Goal: Task Accomplishment & Management: Complete application form

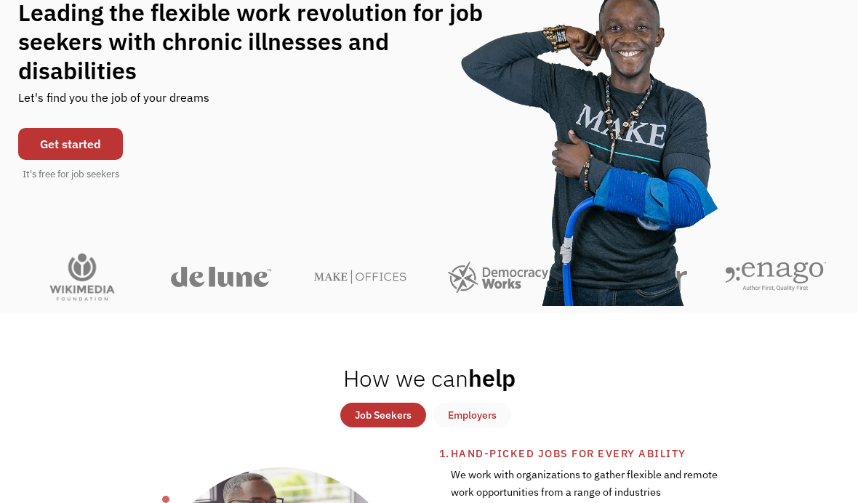
scroll to position [164, 0]
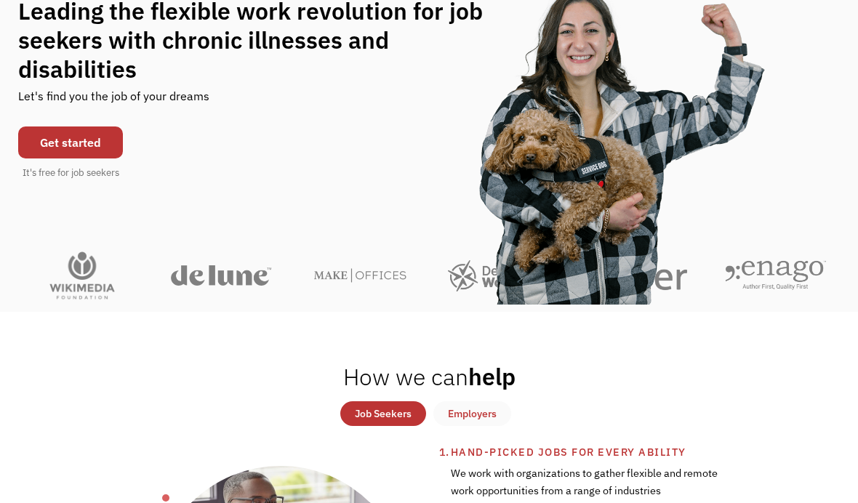
click at [47, 144] on link "Get started" at bounding box center [70, 143] width 105 height 32
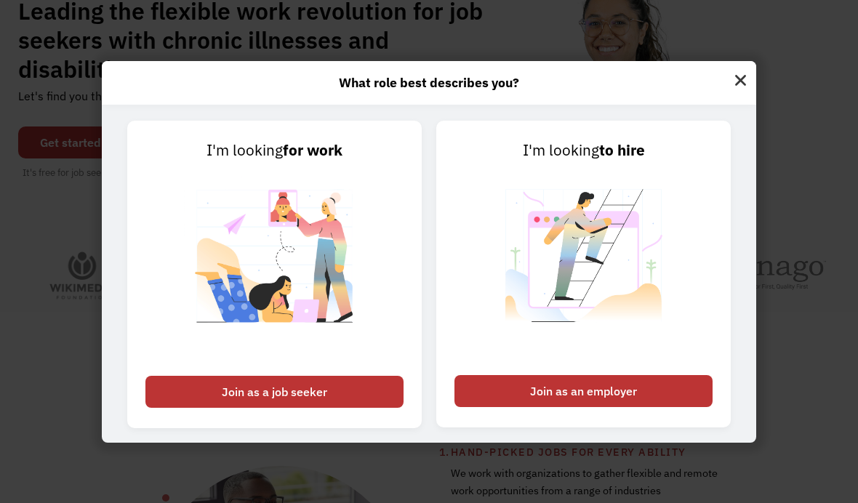
click at [215, 408] on div "Join as a job seeker" at bounding box center [274, 392] width 258 height 32
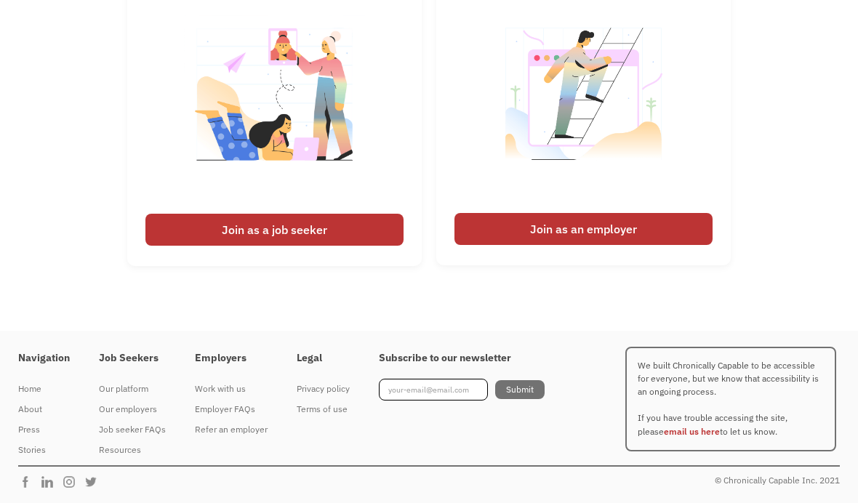
scroll to position [3541, 0]
click at [317, 418] on div "Terms of use" at bounding box center [323, 409] width 53 height 17
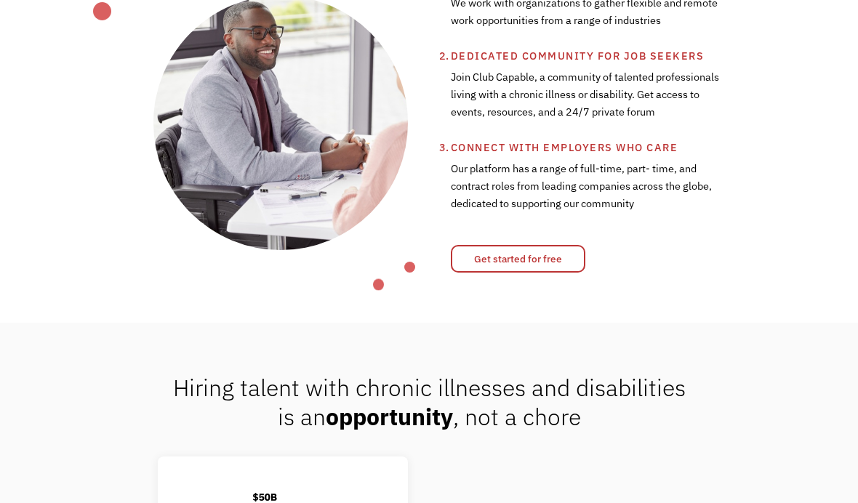
scroll to position [634, 0]
click at [569, 273] on link "Get started for free" at bounding box center [518, 260] width 135 height 28
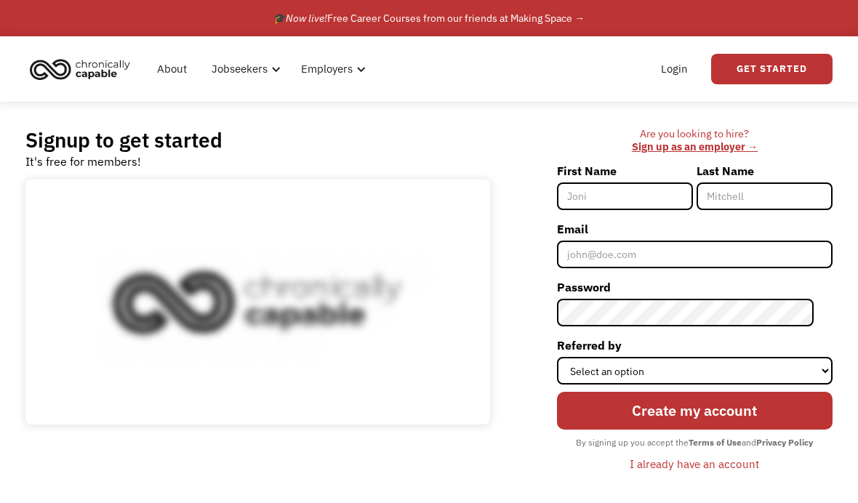
click at [678, 189] on input "First Name" at bounding box center [625, 197] width 136 height 28
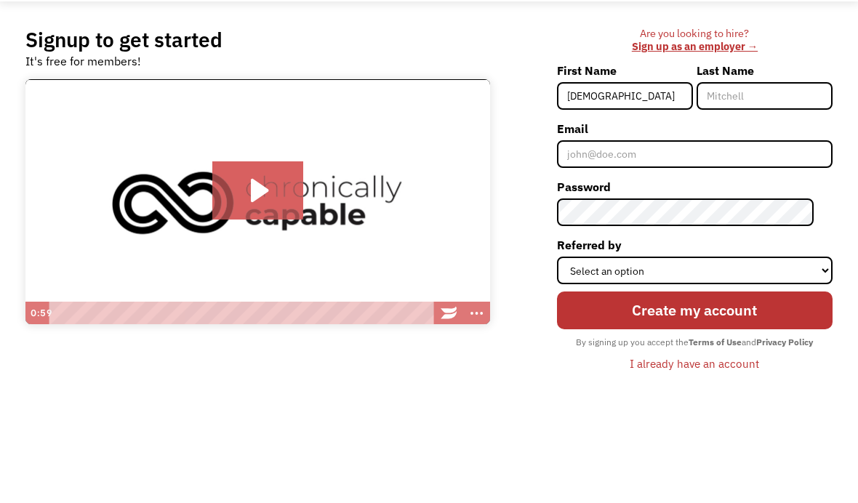
type input "[DEMOGRAPHIC_DATA]"
click at [811, 183] on input "Last Name" at bounding box center [765, 197] width 136 height 28
type input "Leon"
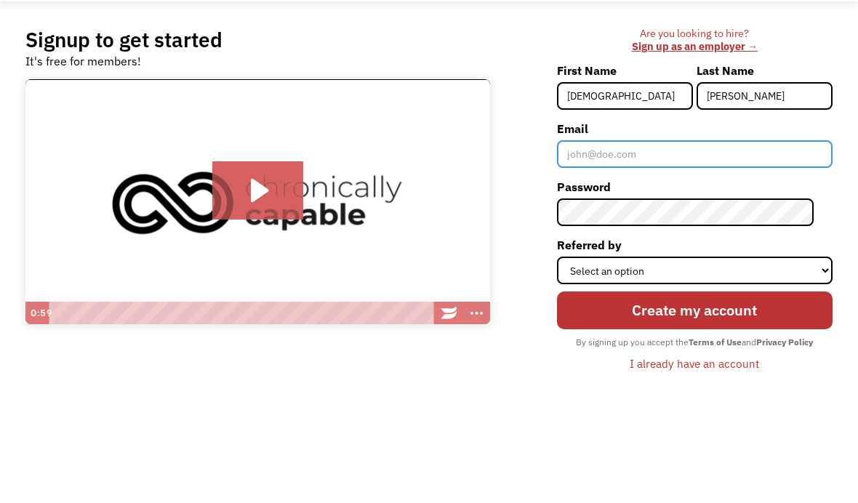
click at [785, 241] on input "Email" at bounding box center [695, 255] width 276 height 28
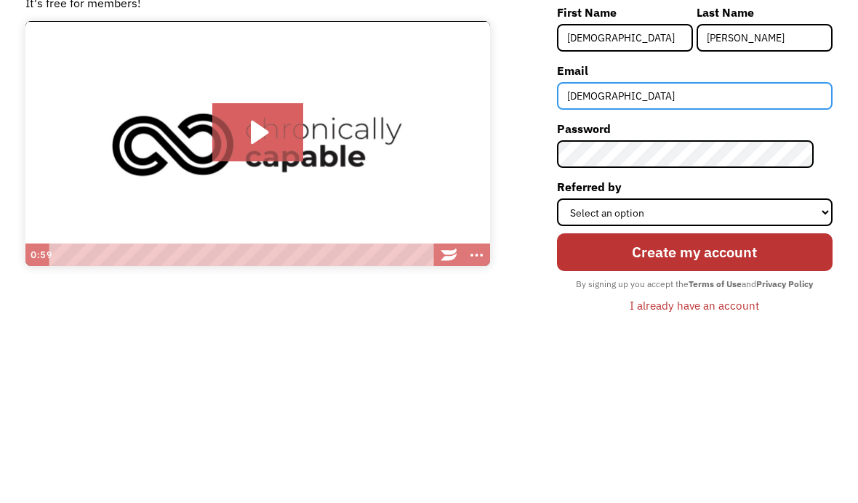
type input "anaiahsreb"
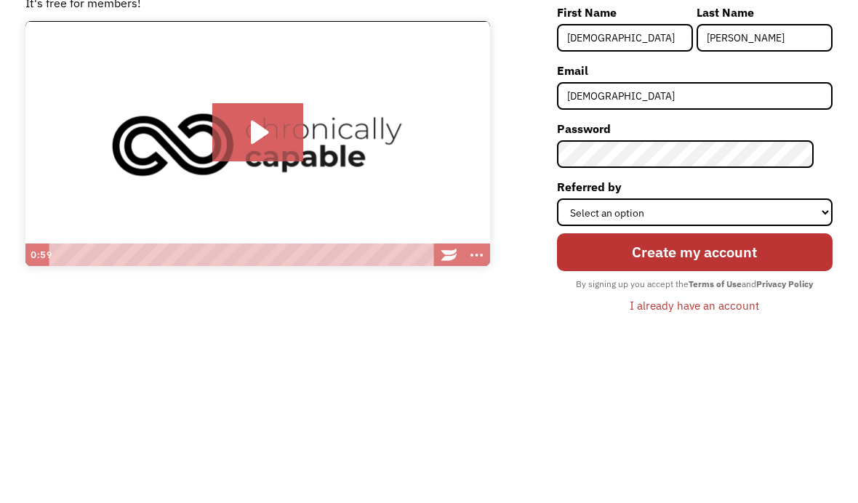
scroll to position [159, 0]
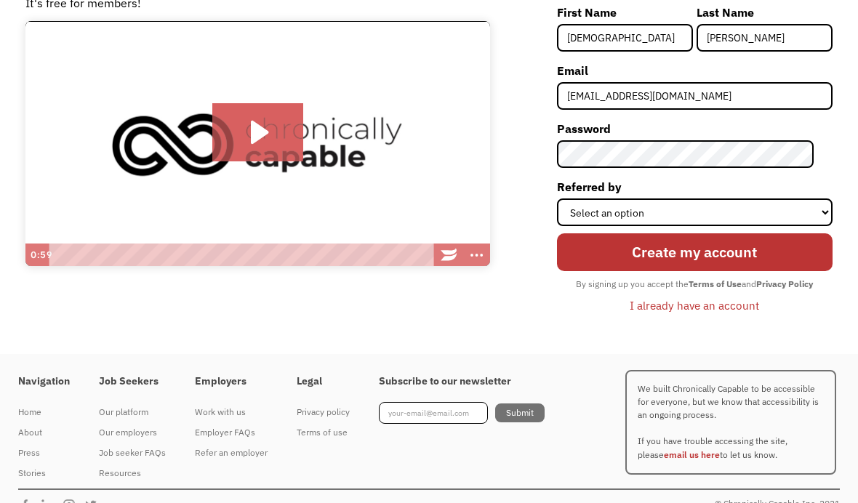
type input "Anaiahsreborns@gmail.com"
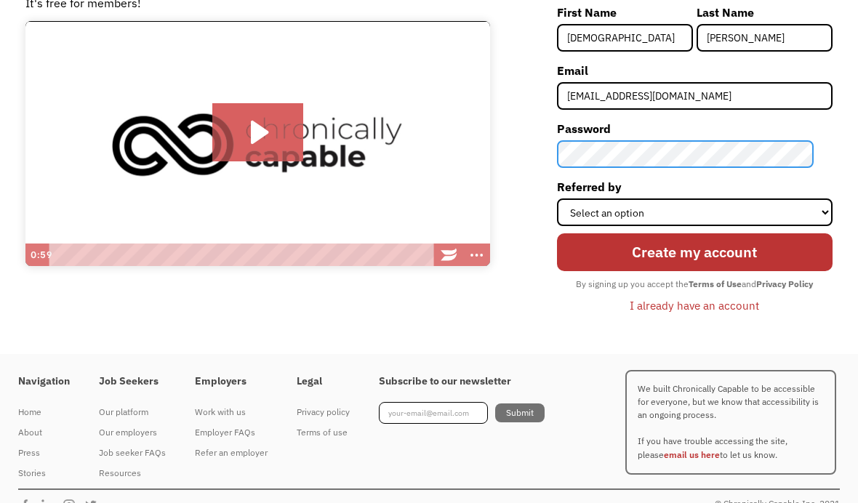
scroll to position [158, 0]
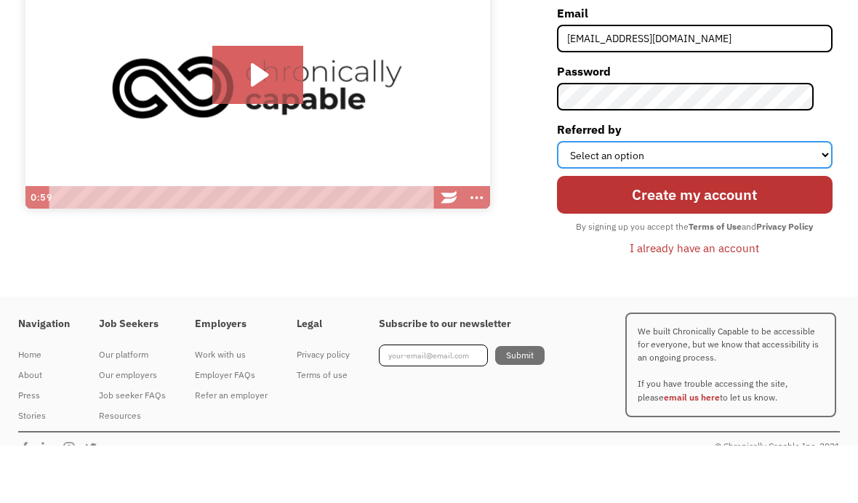
click at [790, 199] on select "Select an option Instagram Facebook Twitter Search Engine News Article Word of …" at bounding box center [695, 213] width 276 height 28
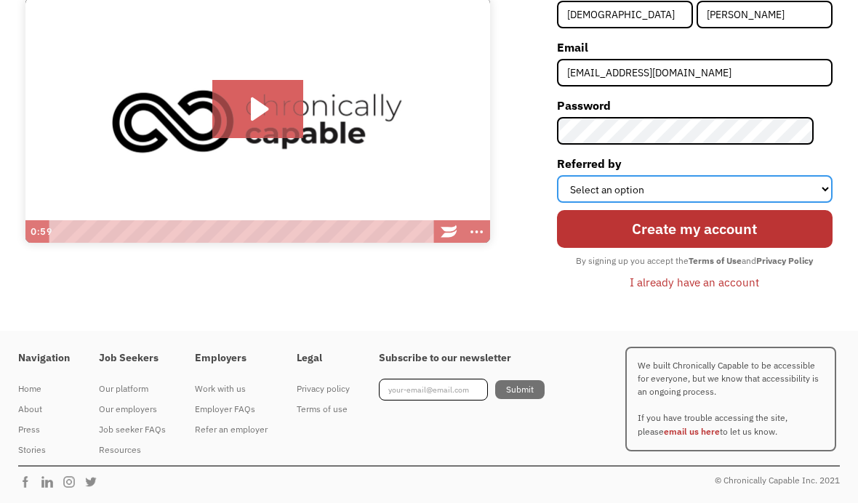
select select "Search Engine"
click at [805, 225] on input "Create my account" at bounding box center [695, 229] width 276 height 38
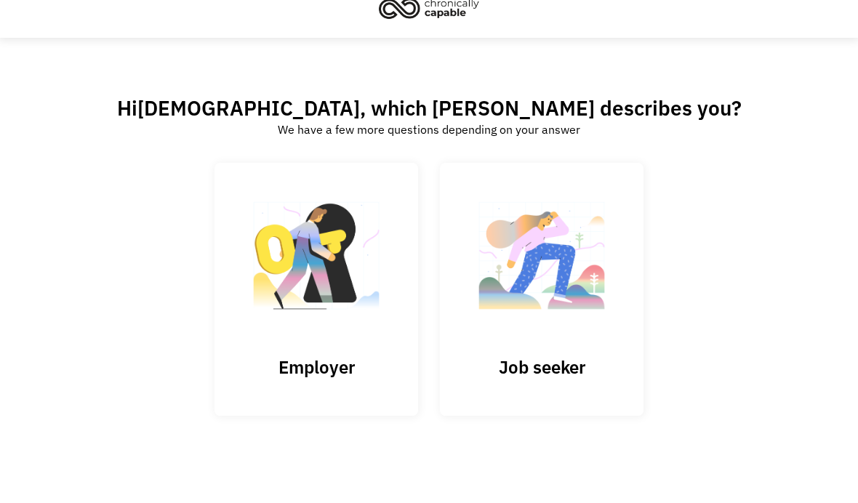
scroll to position [2, 0]
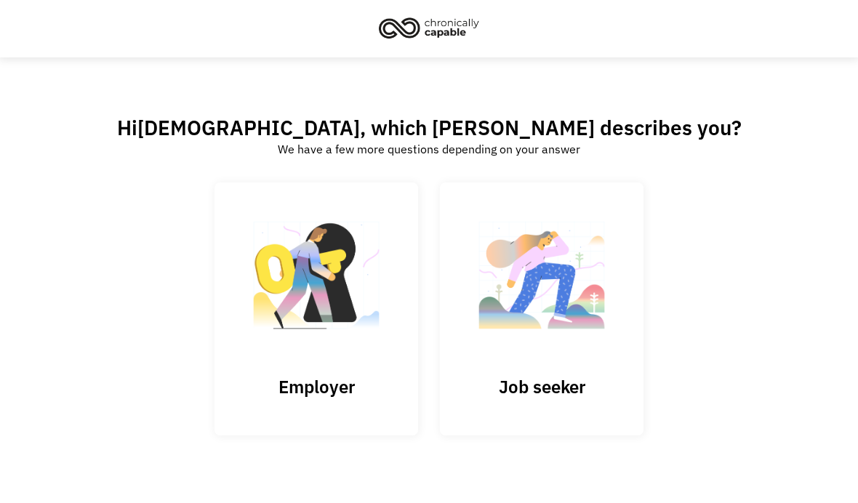
click at [385, 379] on input "Submit" at bounding box center [317, 309] width 204 height 253
type input "Please wait..."
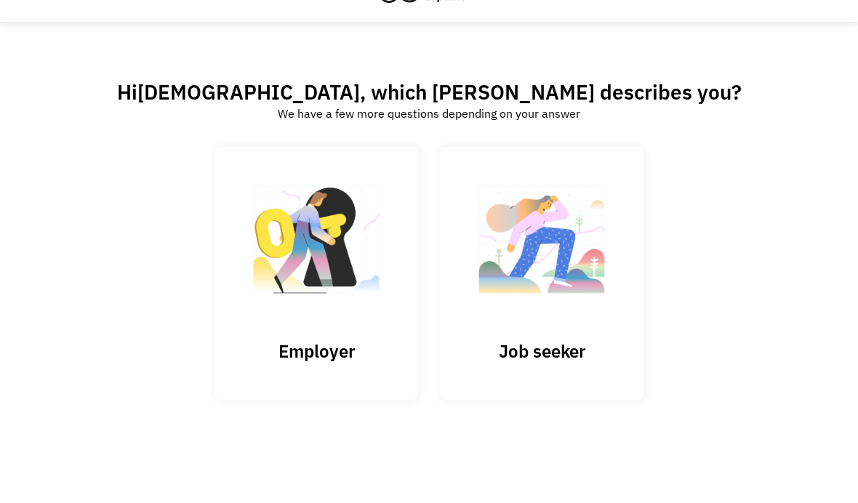
click at [582, 310] on img at bounding box center [541, 247] width 145 height 142
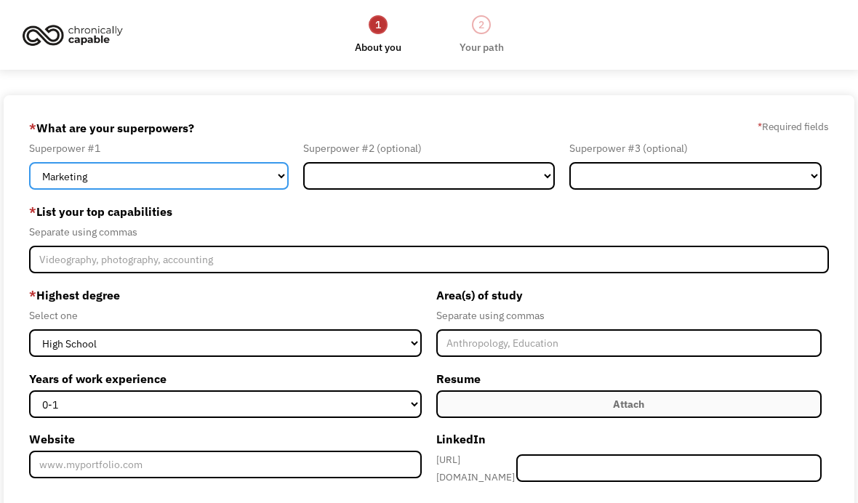
click at [77, 188] on select "Marketing Human Resources Finance Technology Operations Sales Industrial & Manu…" at bounding box center [158, 176] width 259 height 28
select select "Legal"
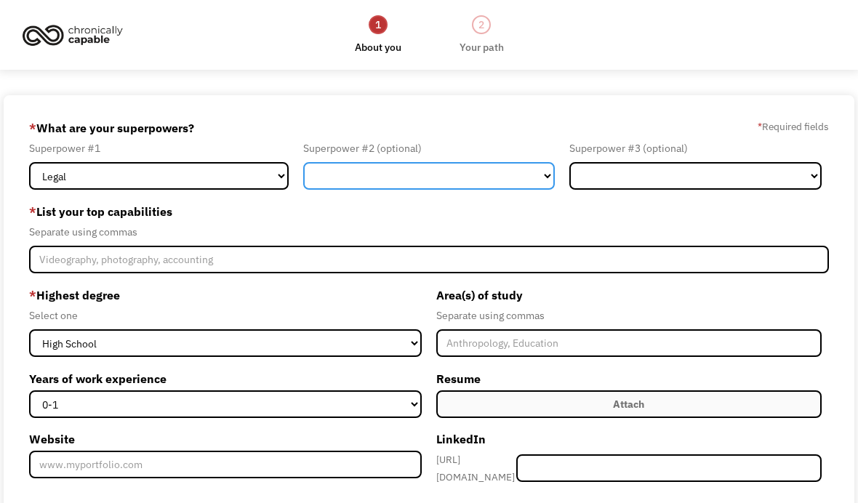
click at [543, 168] on select "Marketing Human Resources Finance Technology Operations Sales Industrial & Manu…" at bounding box center [429, 176] width 252 height 28
select select "Marketing"
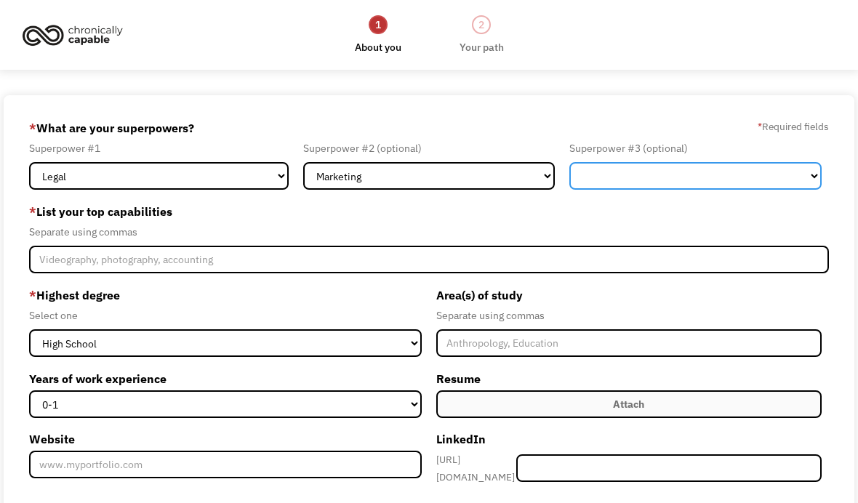
click at [650, 185] on select "Marketing Human Resources Finance Technology Operations Sales Industrial & Manu…" at bounding box center [695, 176] width 252 height 28
click at [723, 169] on select "Marketing Human Resources Finance Technology Operations Sales Industrial & Manu…" at bounding box center [695, 176] width 252 height 28
select select "Science & Education"
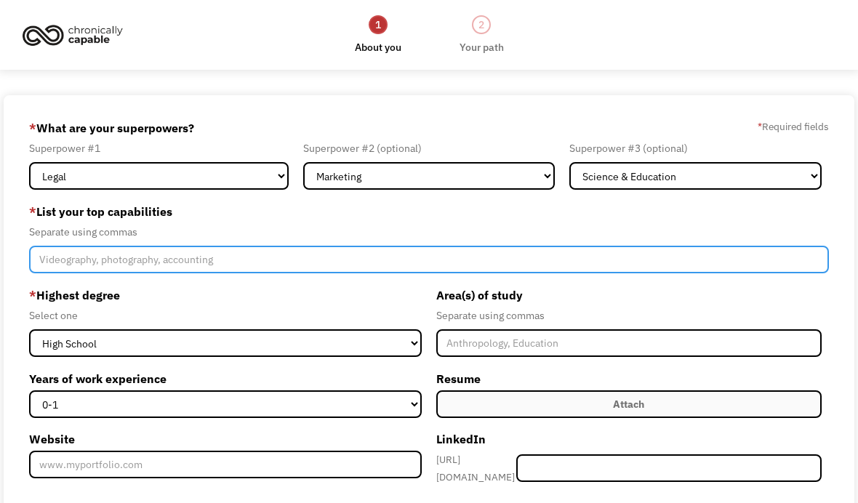
click at [55, 266] on input "Member-Create-Step1" at bounding box center [428, 260] width 799 height 28
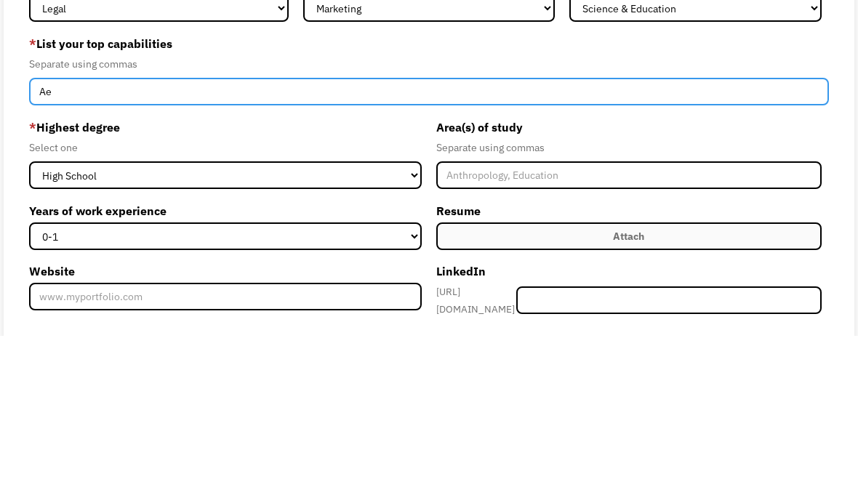
type input "Ae"
type input "Please wait..."
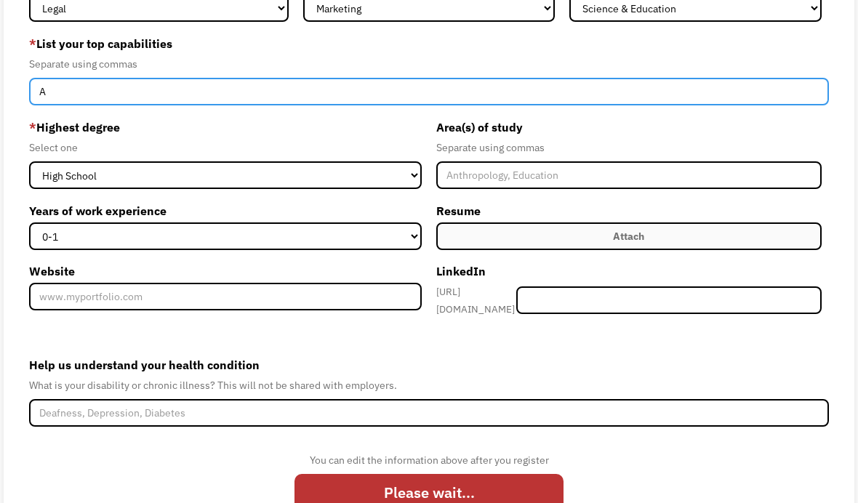
click at [71, 92] on input "A" at bounding box center [428, 92] width 799 height 28
type input "A"
type input "a"
click at [497, 105] on input "writer, historical" at bounding box center [428, 92] width 799 height 28
type input "writer, photographer, chef"
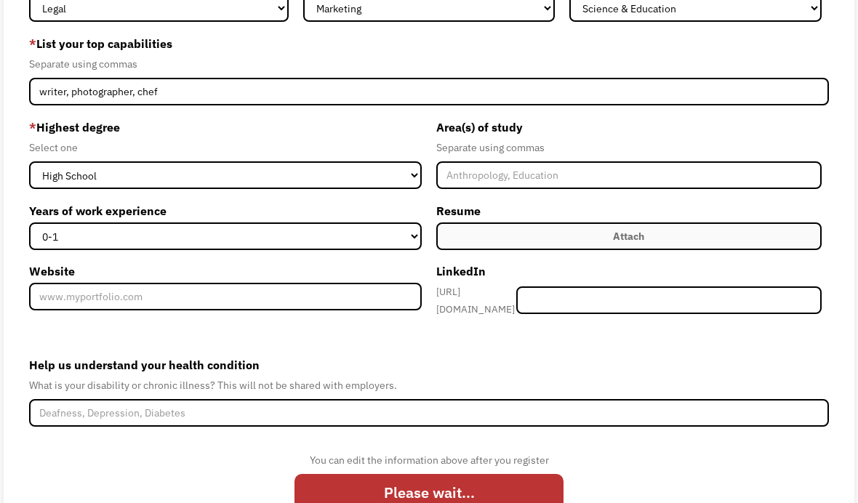
click at [23, 147] on div "68f0351e538b69f700ef6e55 anaiahsreborns@gmail.com Anaiah Leon Search Engine * W…" at bounding box center [429, 235] width 851 height 617
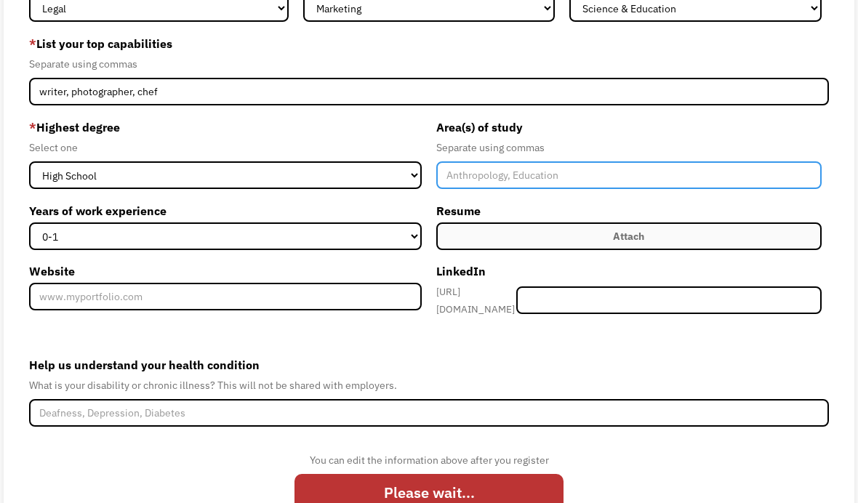
click at [699, 180] on input "Member-Create-Step1" at bounding box center [628, 175] width 385 height 28
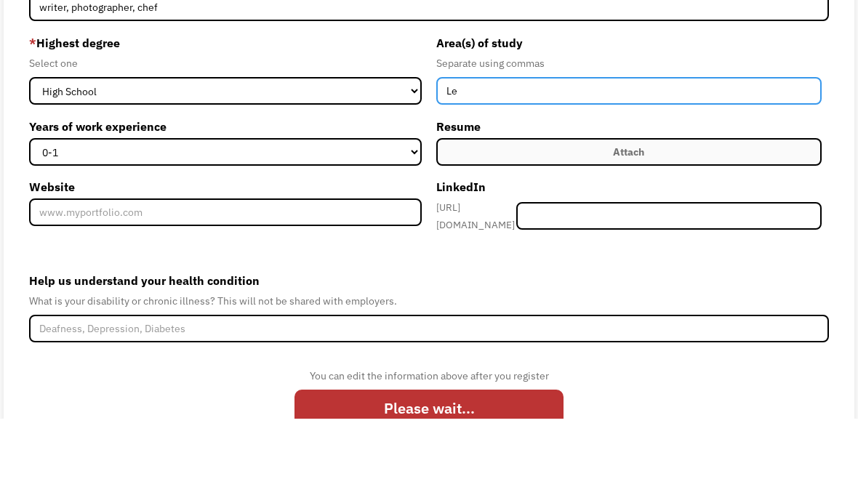
type input "L"
type input "Law"
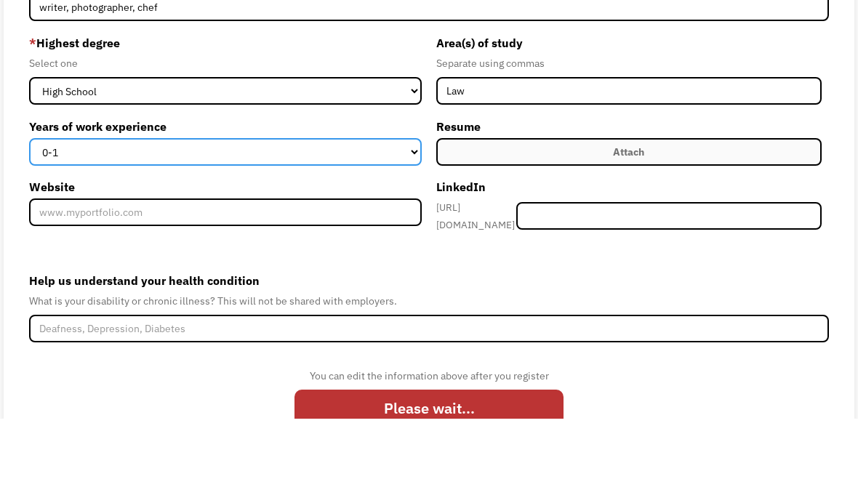
click at [135, 222] on select "0-1 2-4 5-10 11-15 15+" at bounding box center [225, 236] width 393 height 28
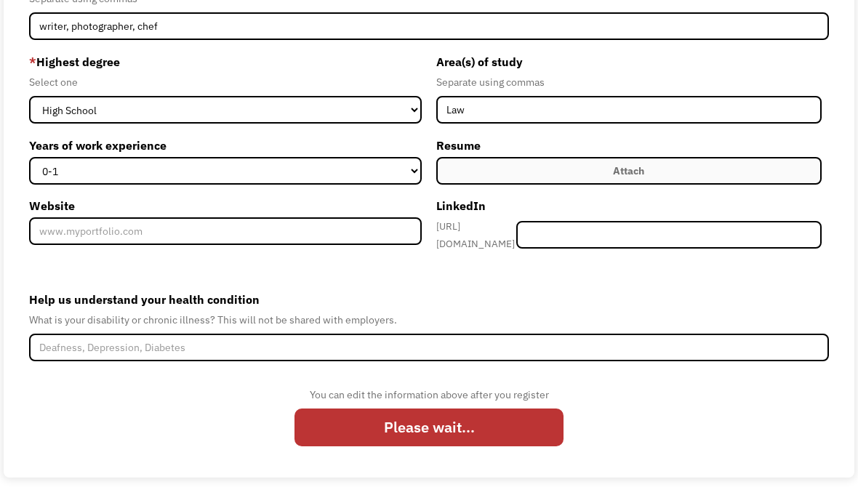
click at [762, 168] on label "Attach" at bounding box center [628, 171] width 385 height 28
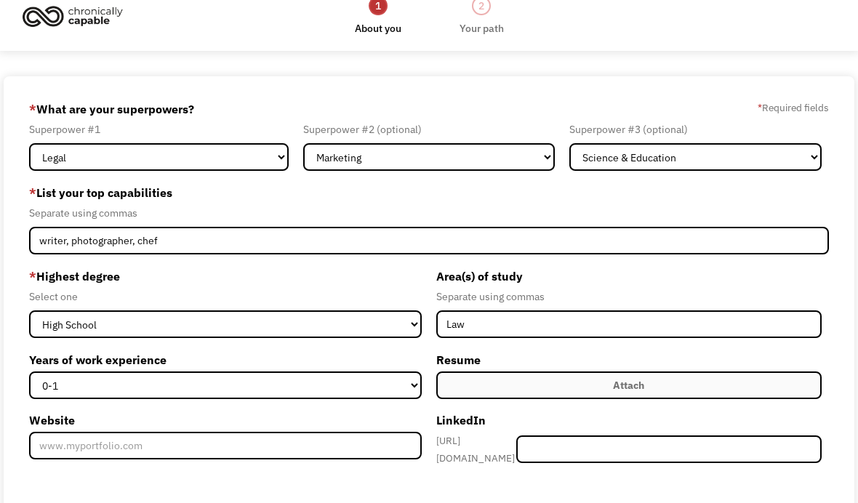
scroll to position [0, 0]
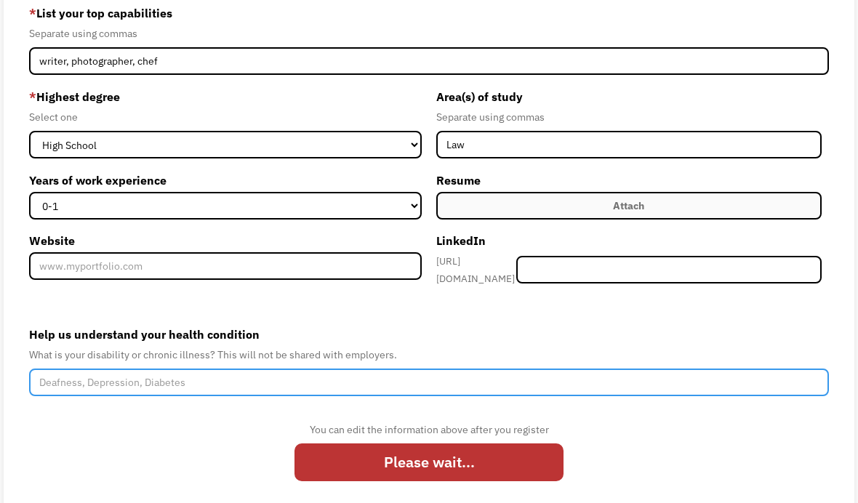
click at [71, 385] on input "Help us understand your health condition" at bounding box center [428, 383] width 799 height 28
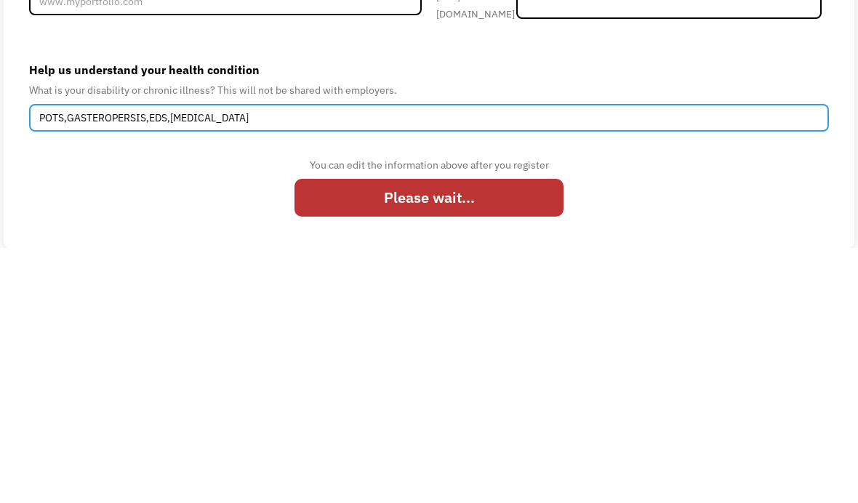
type input "POTS,GASTEROPERSIS,EDS,ENDOMETRIOSIS"
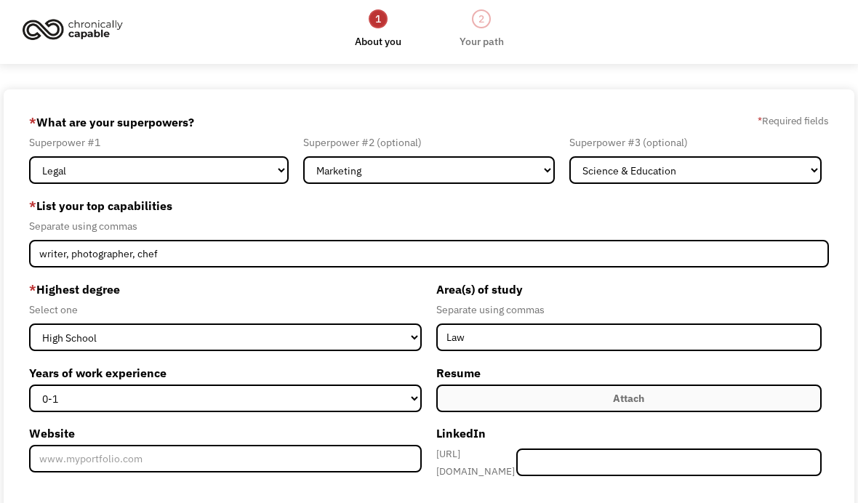
scroll to position [0, 0]
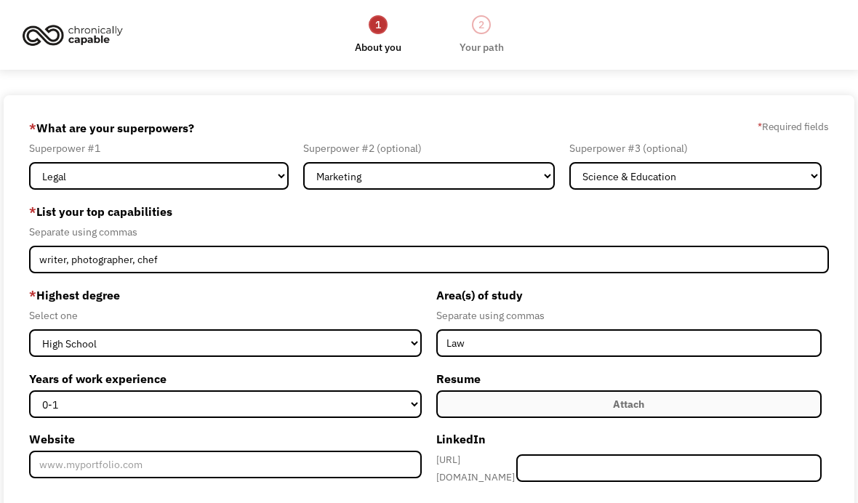
click at [476, 31] on div "2" at bounding box center [481, 24] width 19 height 19
click at [487, 39] on div "Your path" at bounding box center [482, 47] width 44 height 17
click at [476, 27] on div "2" at bounding box center [481, 24] width 19 height 19
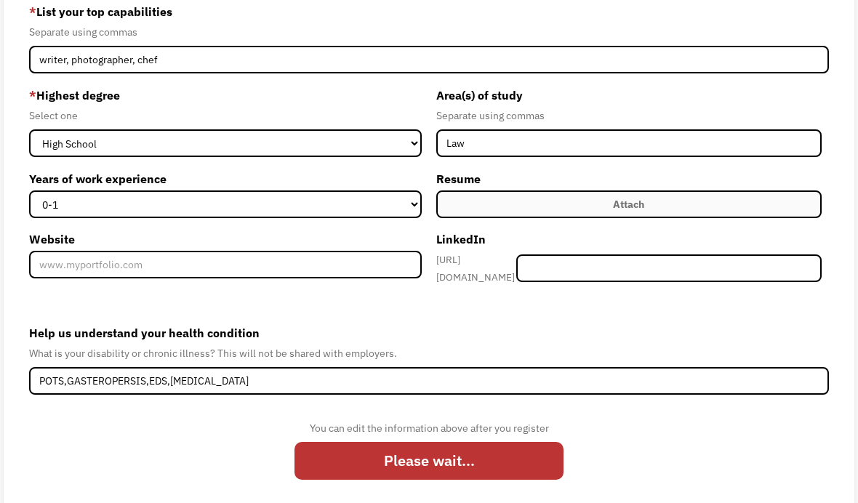
scroll to position [199, 0]
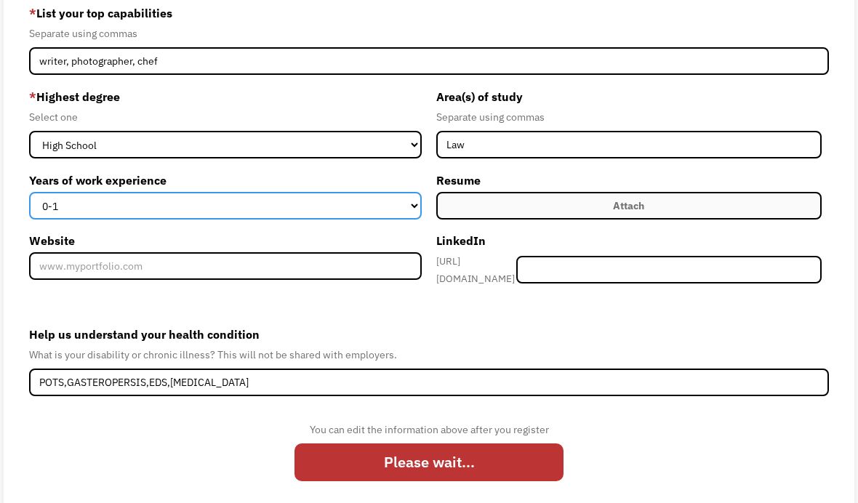
click at [47, 219] on select "0-1 2-4 5-10 11-15 15+" at bounding box center [225, 206] width 393 height 28
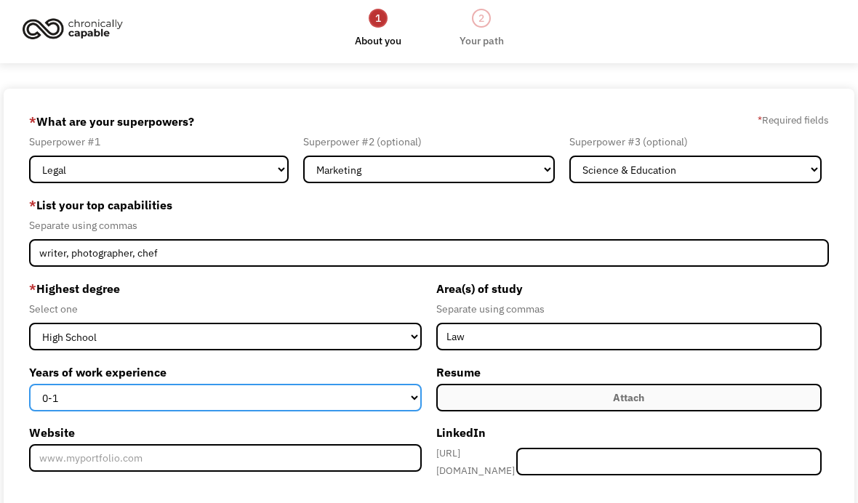
scroll to position [0, 0]
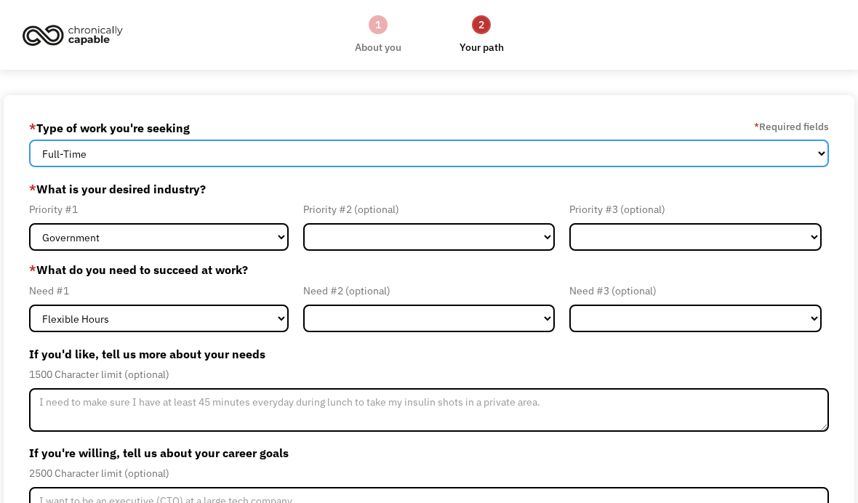
click at [108, 155] on select "Full-Time Part-Time Both Full-Time and Part-Time" at bounding box center [428, 154] width 799 height 28
click at [825, 165] on select "Full-Time Part-Time Both Full-Time and Part-Time" at bounding box center [428, 154] width 799 height 28
select select "part-time"
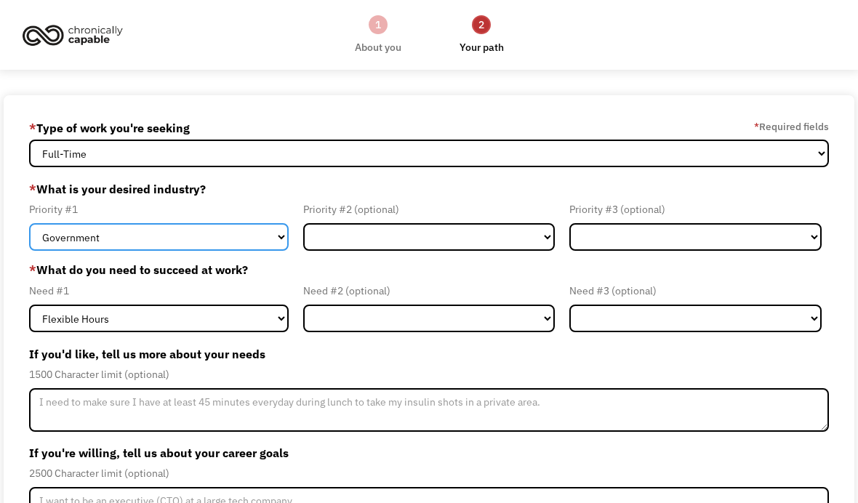
click at [71, 245] on select "Government Finance & Insurance Health & Social Care Tech & Engineering Creative…" at bounding box center [158, 237] width 259 height 28
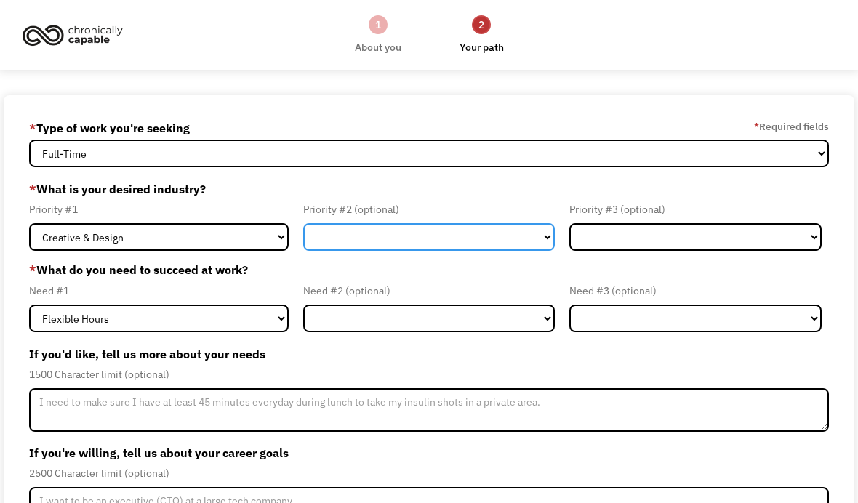
click at [555, 239] on select "Government Finance & Insurance Health & Social Care Tech & Engineering Creative…" at bounding box center [429, 237] width 252 height 28
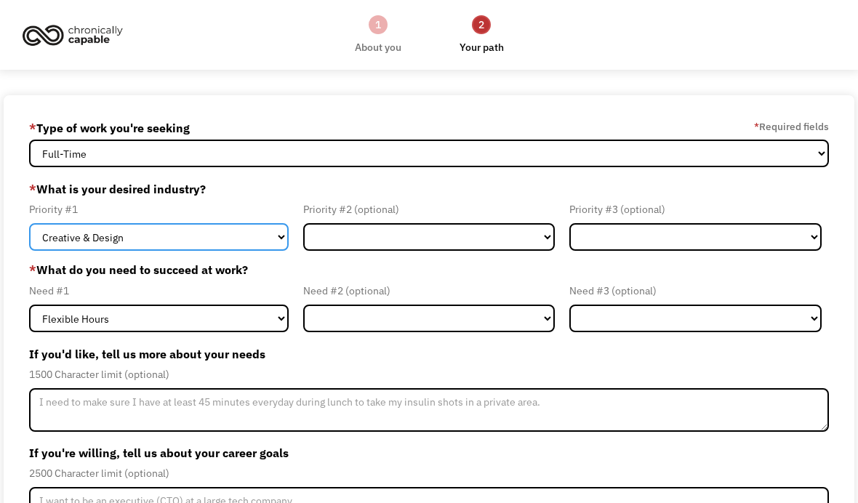
click at [267, 251] on select "Government Finance & Insurance Health & Social Care Tech & Engineering Creative…" at bounding box center [158, 237] width 259 height 28
click at [270, 231] on select "Government Finance & Insurance Health & Social Care Tech & Engineering Creative…" at bounding box center [158, 237] width 259 height 28
select select "Government"
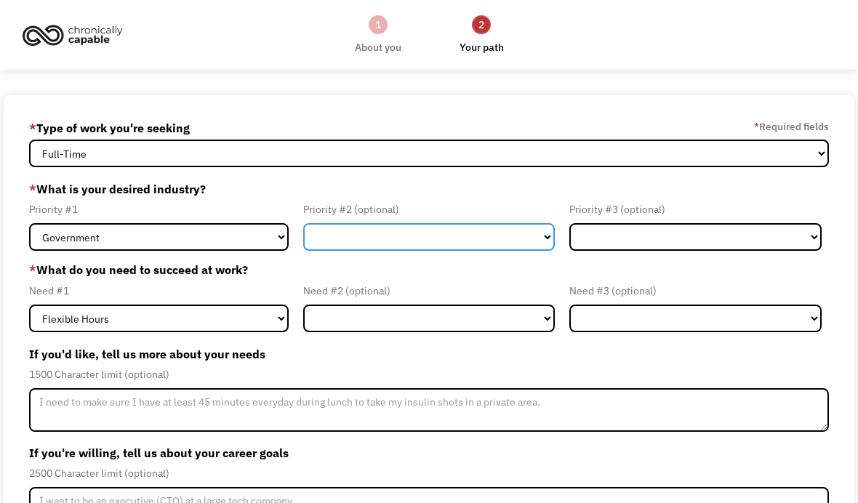
click at [439, 251] on select "Government Finance & Insurance Health & Social Care Tech & Engineering Creative…" at bounding box center [429, 237] width 252 height 28
click at [486, 236] on select "Government Finance & Insurance Health & Social Care Tech & Engineering Creative…" at bounding box center [429, 237] width 252 height 28
select select "Finance & Insurance"
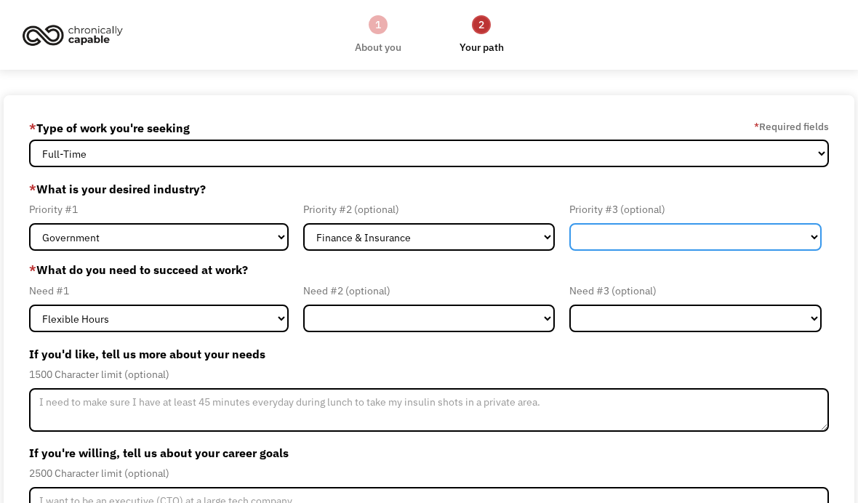
click at [636, 251] on select "Government Finance & Insurance Health & Social Care Tech & Engineering Creative…" at bounding box center [695, 237] width 252 height 28
click at [670, 228] on select "Government Finance & Insurance Health & Social Care Tech & Engineering Creative…" at bounding box center [695, 237] width 252 height 28
select select "Creative & Design"
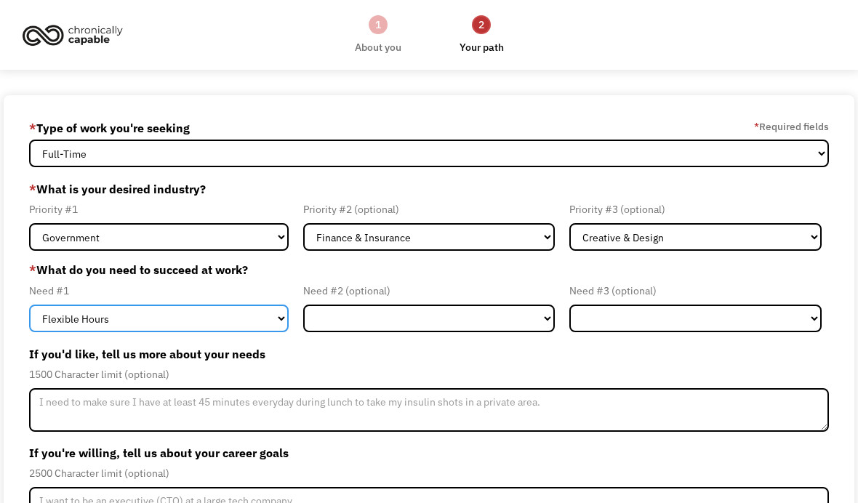
click at [287, 326] on select "Flexible Hours Remote Work Service Animal On-site Accommodations Visual Support…" at bounding box center [158, 319] width 259 height 28
click at [284, 328] on select "Flexible Hours Remote Work Service Animal On-site Accommodations Visual Support…" at bounding box center [158, 319] width 259 height 28
click at [272, 313] on select "Flexible Hours Remote Work Service Animal On-site Accommodations Visual Support…" at bounding box center [158, 319] width 259 height 28
select select "Service Animal"
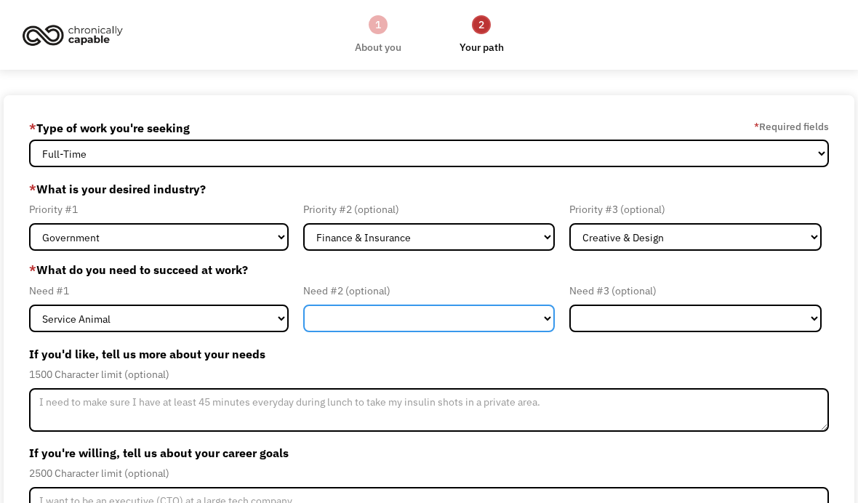
click at [521, 323] on select "Flexible Hours Remote Work Service Animal On-site Accommodations Visual Support…" at bounding box center [429, 319] width 252 height 28
select select "Remote Work"
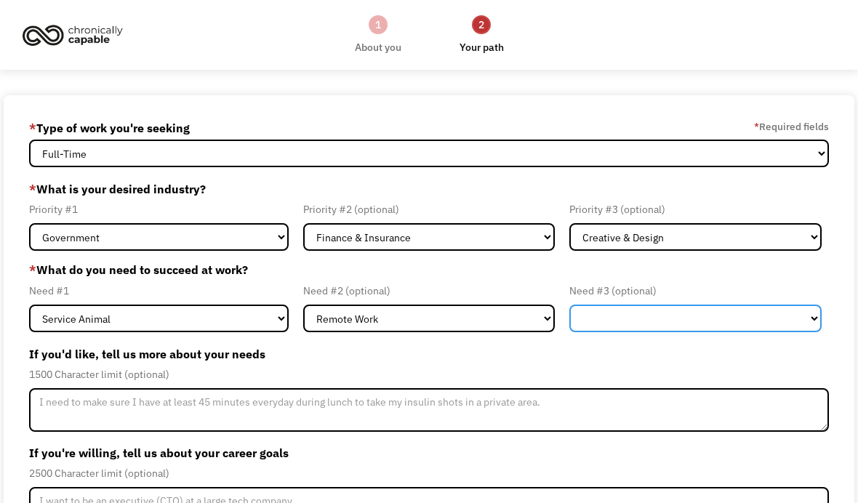
click at [653, 318] on select "Flexible Hours Remote Work Service Animal On-site Accommodations Visual Support…" at bounding box center [695, 319] width 252 height 28
click at [667, 318] on select "Flexible Hours Remote Work Service Animal On-site Accommodations Visual Support…" at bounding box center [695, 319] width 252 height 28
select select "Flexible Hours"
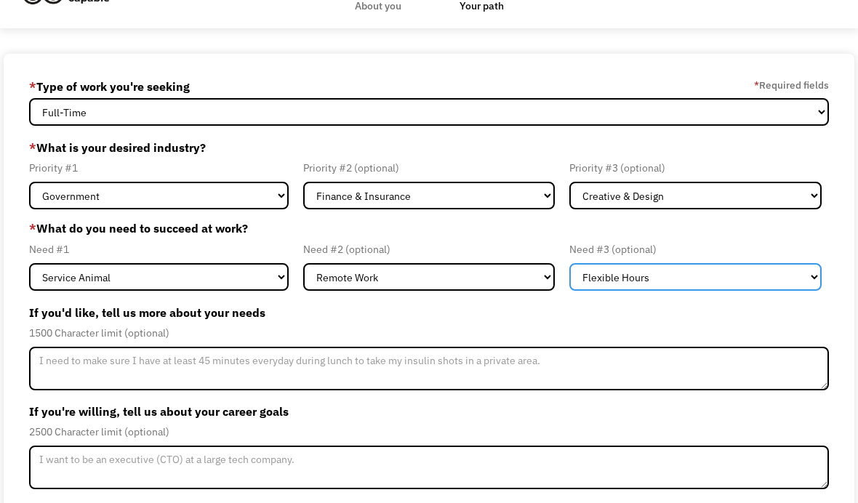
scroll to position [44, 0]
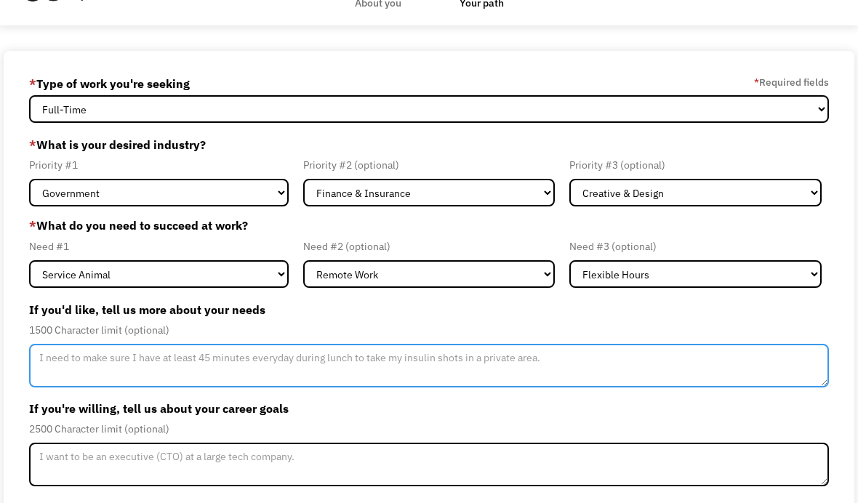
click at [731, 379] on textarea "Member-Update-Form-Step2" at bounding box center [428, 366] width 799 height 44
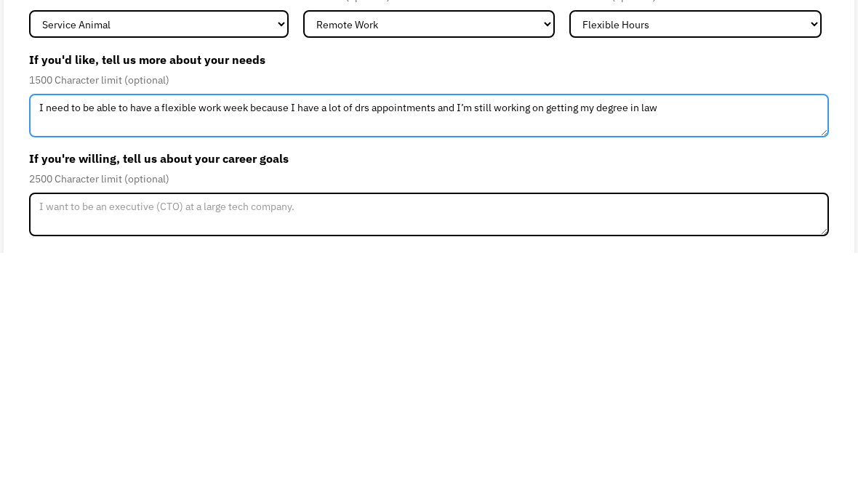
type textarea "I need to be able to have a flexible work week because I have a lot of drs appo…"
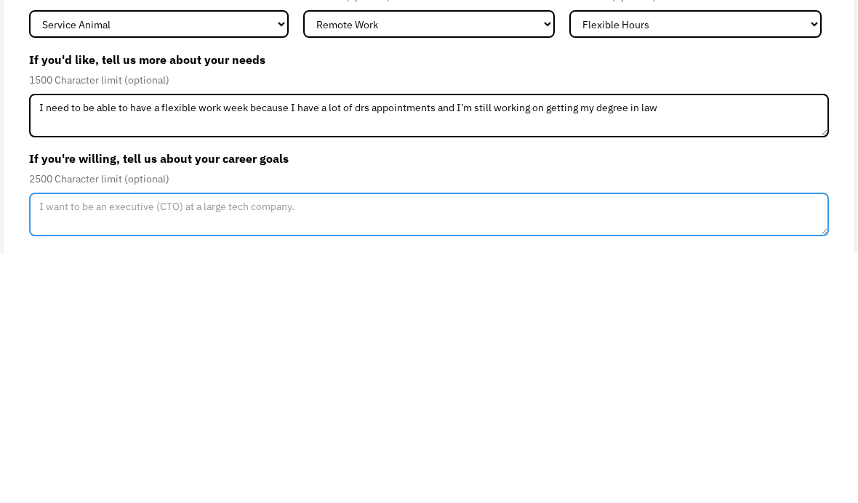
click at [660, 443] on textarea "Member-Update-Form-Step2" at bounding box center [428, 465] width 799 height 44
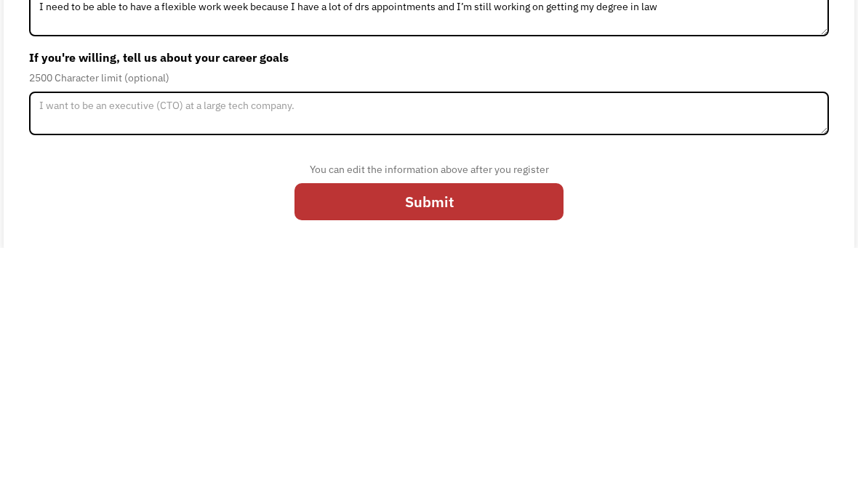
click at [665, 401] on div "You can edit the information above after you register Submit" at bounding box center [428, 443] width 799 height 85
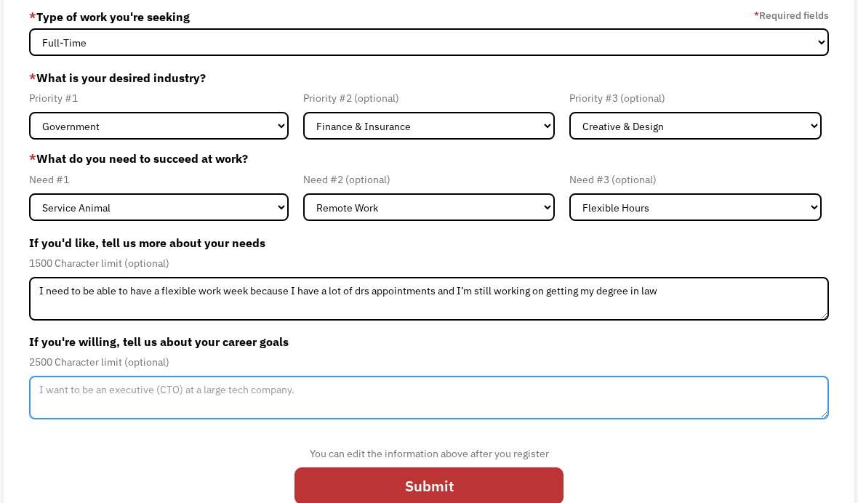
click at [570, 404] on textarea "Member-Update-Form-Step2" at bounding box center [428, 398] width 799 height 44
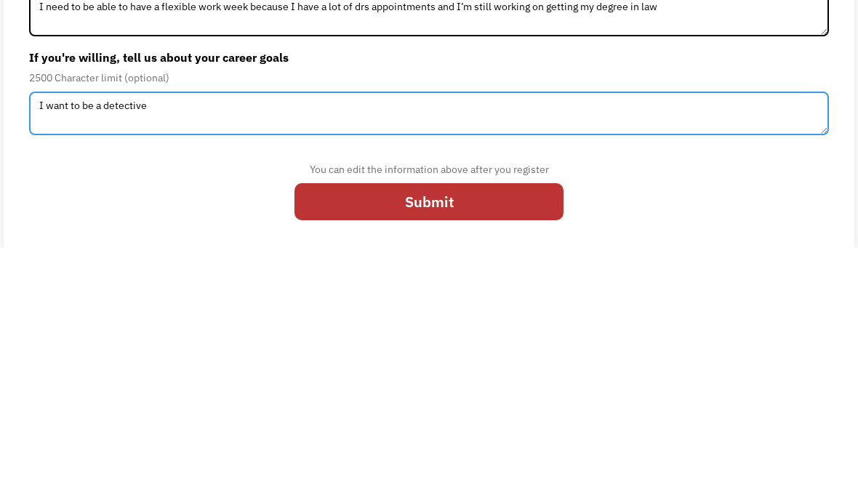
click at [102, 347] on textarea "I want to be a detective" at bounding box center [428, 369] width 799 height 44
click at [105, 347] on textarea "I want to be a defective" at bounding box center [428, 369] width 799 height 44
click at [190, 347] on textarea "I want to be a private defective" at bounding box center [428, 369] width 799 height 44
type textarea "I want to be a private defective"
click at [495, 438] on input "Submit" at bounding box center [428, 457] width 269 height 38
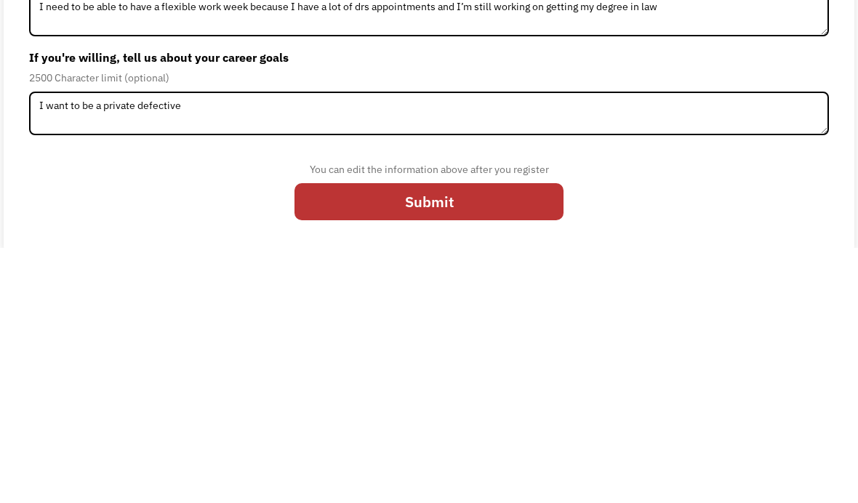
scroll to position [111, 0]
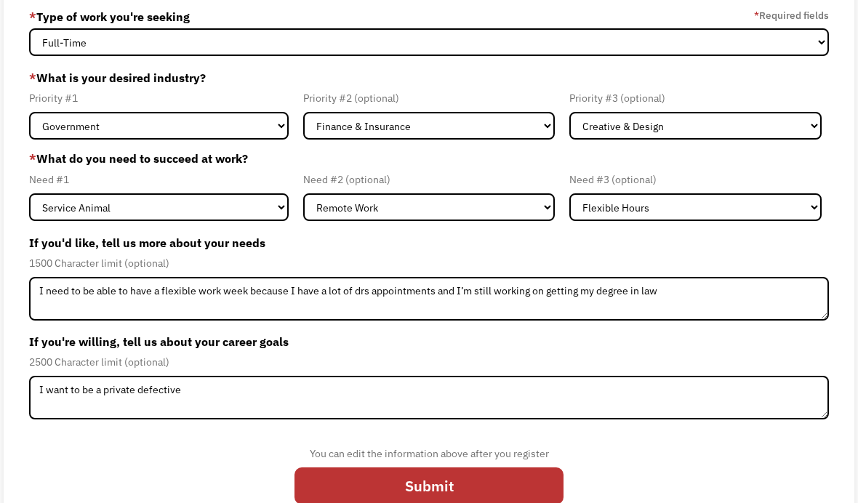
click at [492, 498] on input "Submit" at bounding box center [428, 487] width 269 height 38
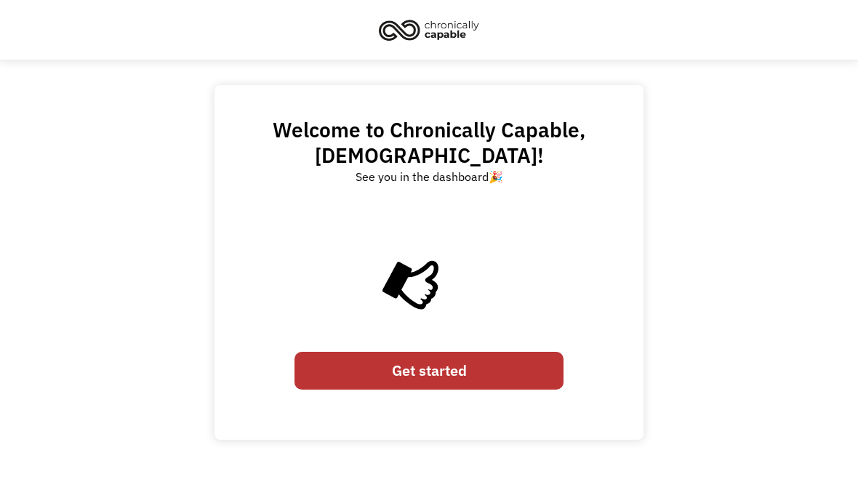
click at [509, 352] on link "Get started" at bounding box center [428, 371] width 269 height 38
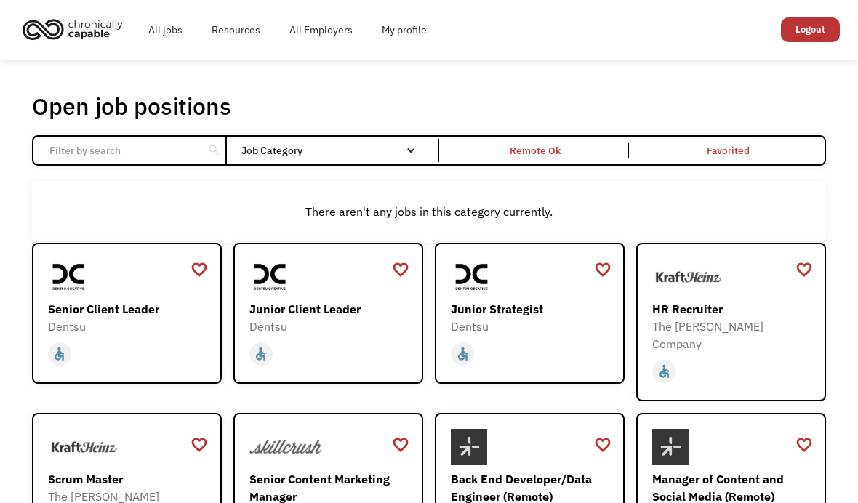
click at [585, 158] on div "Remote Ok" at bounding box center [535, 150] width 187 height 15
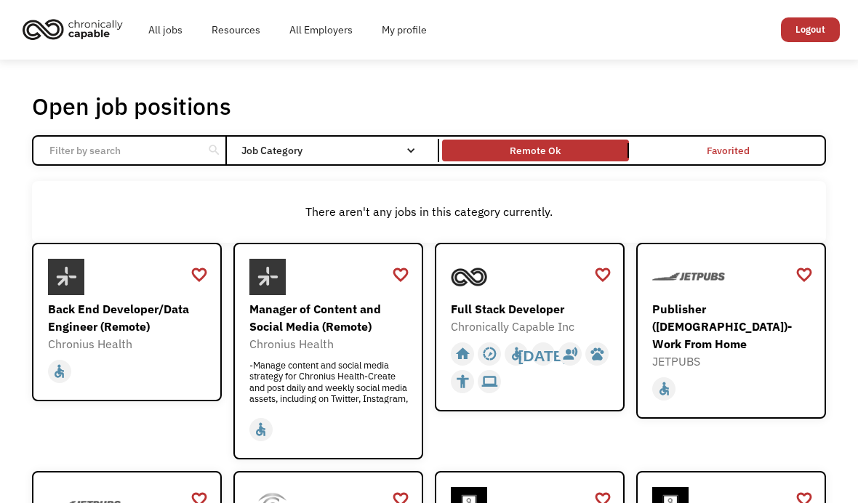
click at [382, 161] on div "Job Category" at bounding box center [335, 150] width 189 height 23
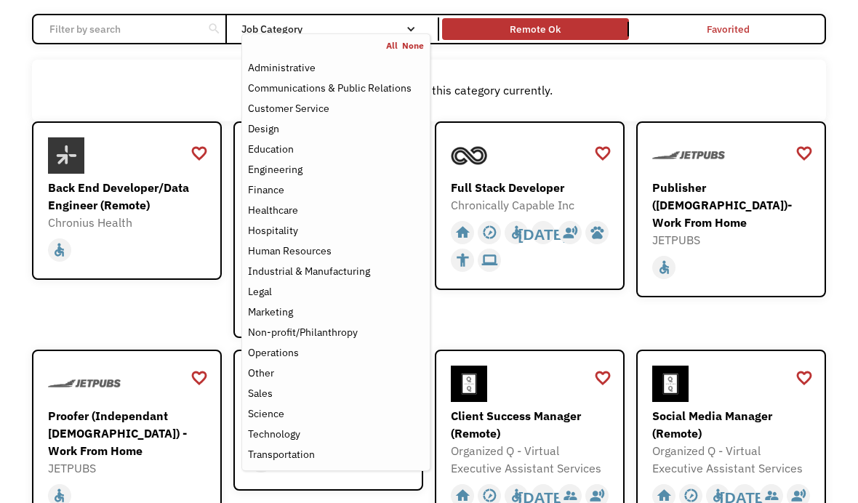
scroll to position [140, 0]
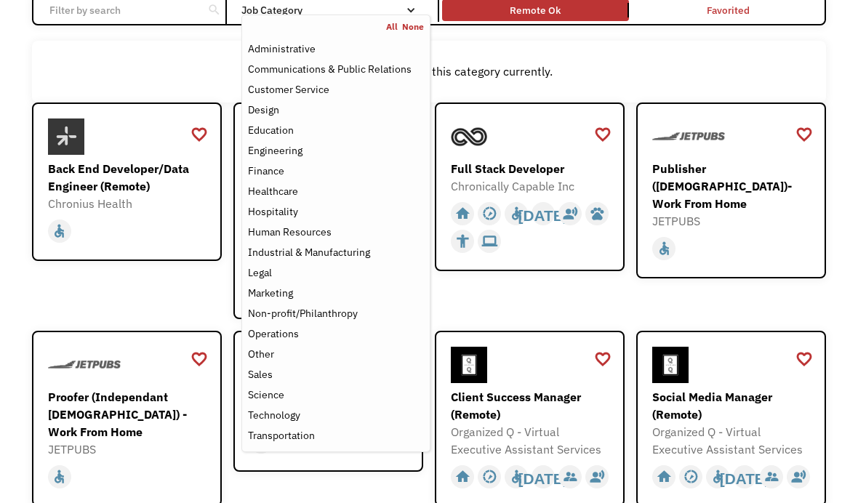
click at [265, 281] on div "Legal" at bounding box center [260, 272] width 24 height 17
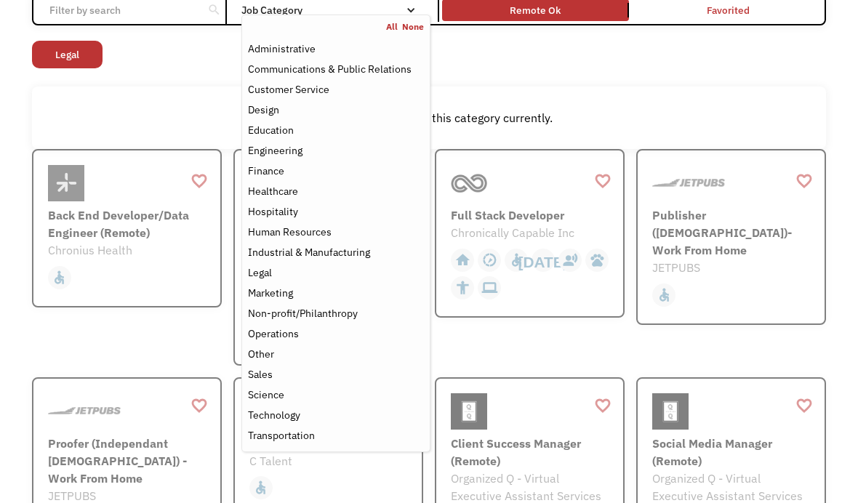
scroll to position [44, 0]
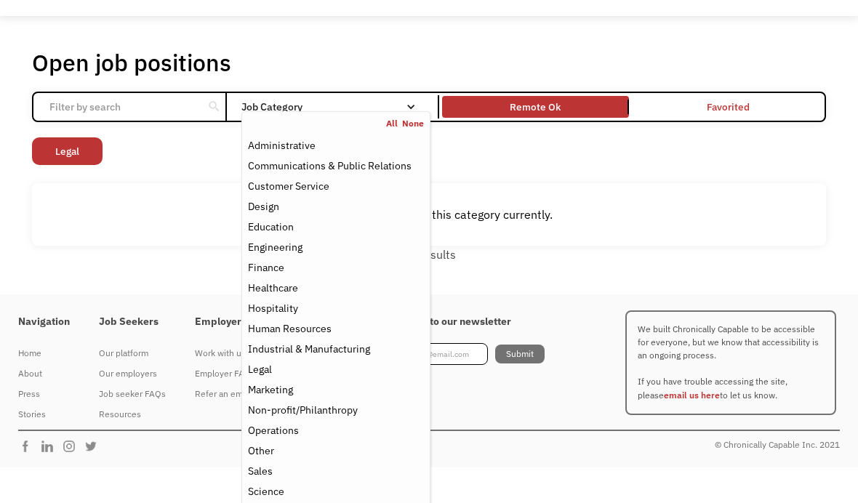
click at [375, 101] on div "Job Category" at bounding box center [335, 106] width 189 height 23
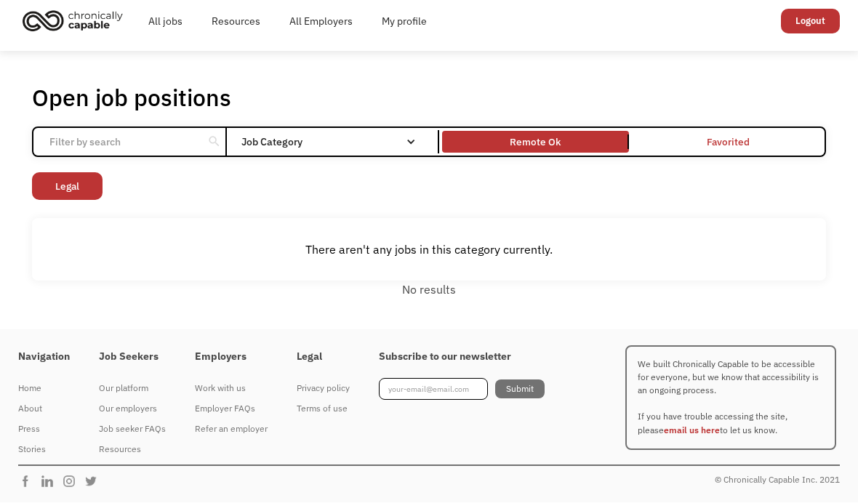
scroll to position [24, 0]
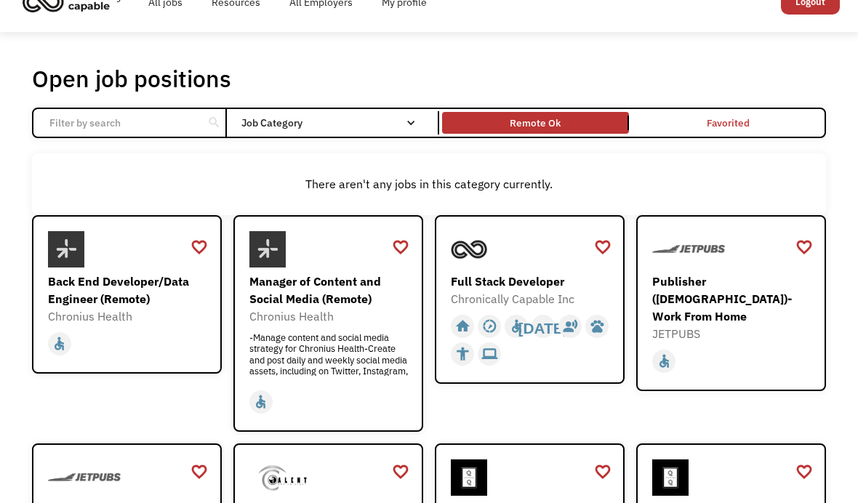
scroll to position [29, 0]
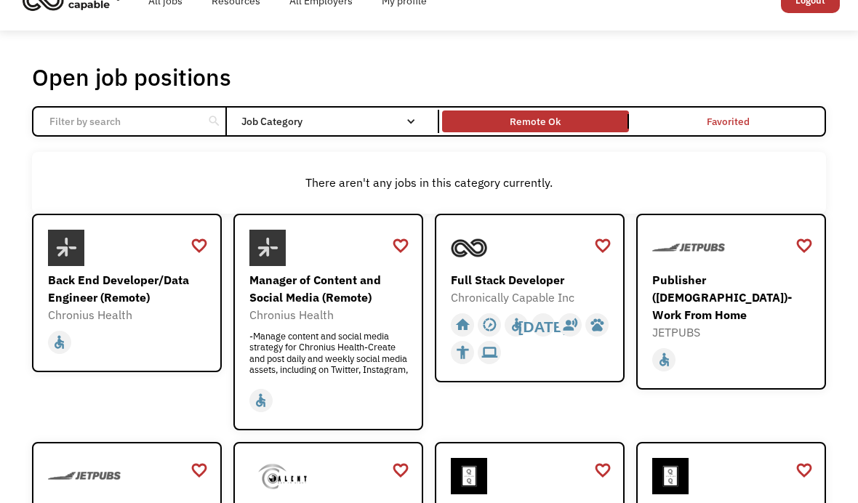
click at [561, 264] on div at bounding box center [531, 248] width 161 height 36
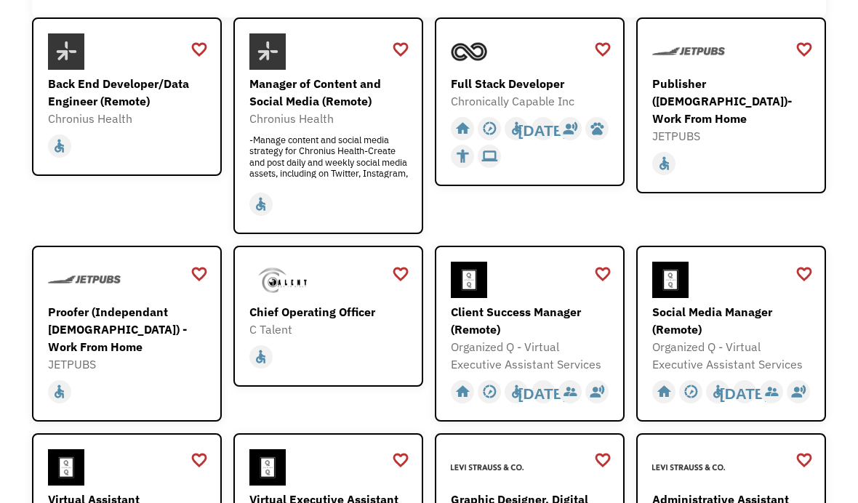
scroll to position [237, 0]
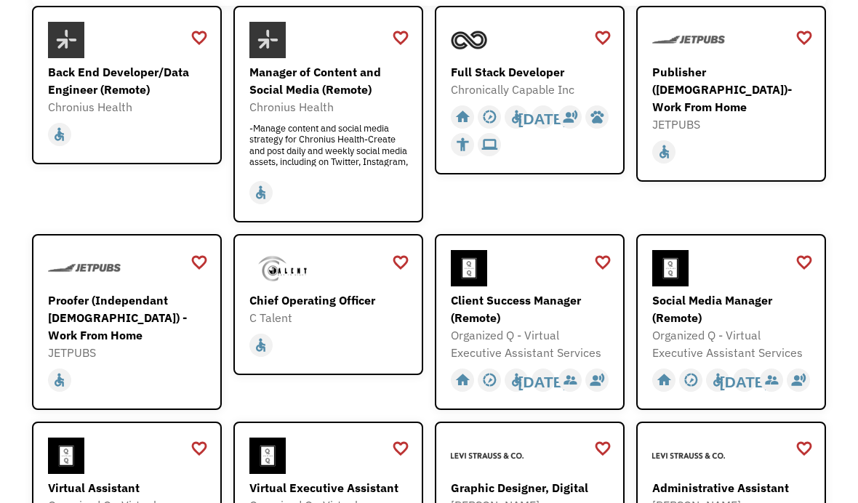
click at [366, 356] on div "home slow_motion_video accessible today not_interested supervisor_account recor…" at bounding box center [329, 346] width 161 height 28
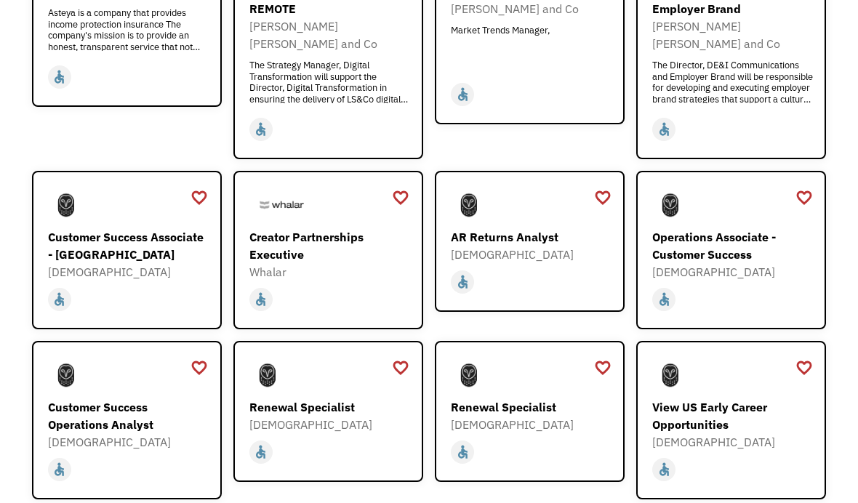
scroll to position [921, 0]
click at [788, 268] on div "[DEMOGRAPHIC_DATA]" at bounding box center [732, 270] width 161 height 17
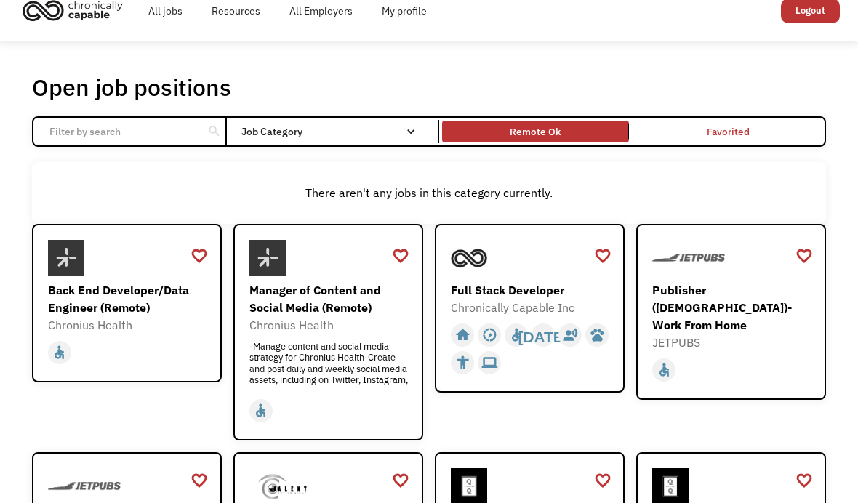
scroll to position [5, 0]
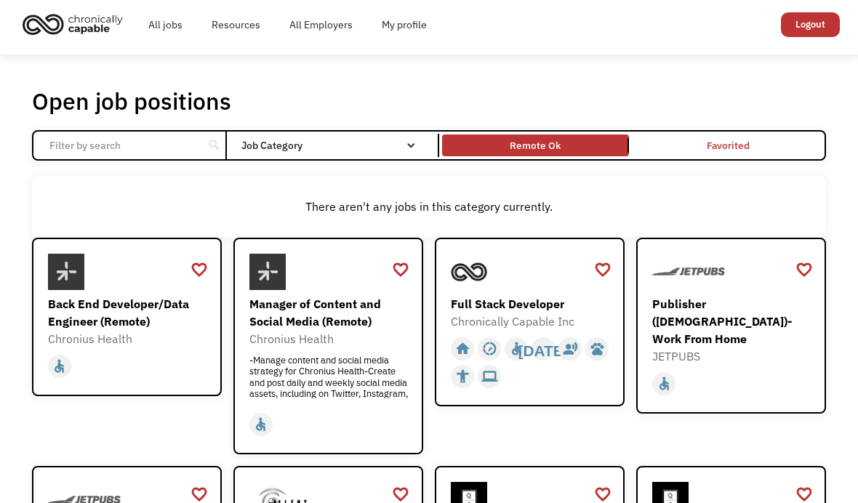
click at [795, 152] on link "Favorited" at bounding box center [728, 146] width 193 height 28
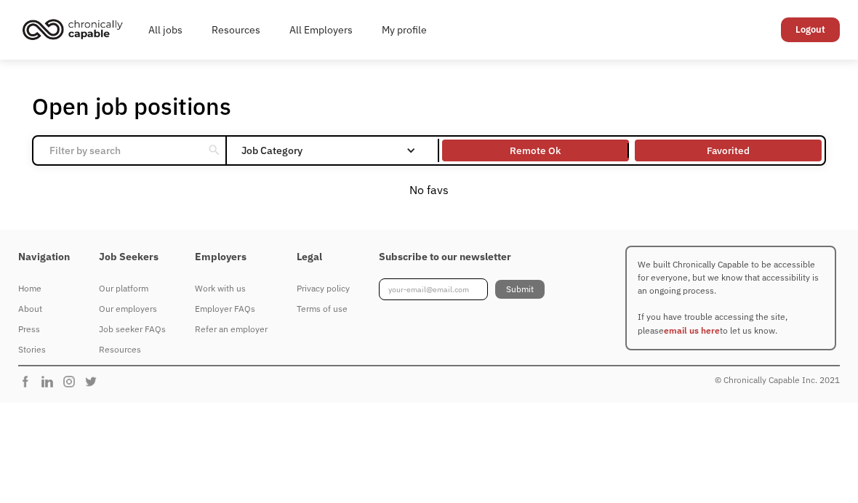
scroll to position [0, 0]
click at [568, 158] on div "Remote Ok" at bounding box center [535, 150] width 187 height 15
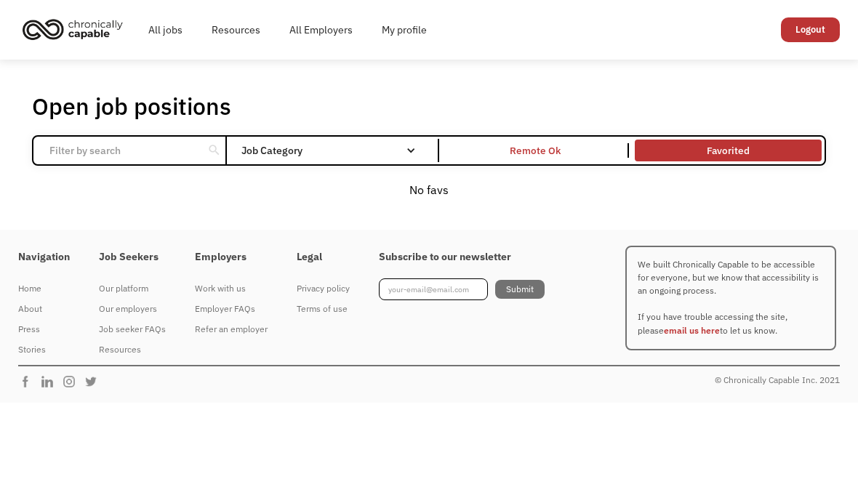
click at [532, 164] on link "Remote Ok" at bounding box center [535, 151] width 193 height 28
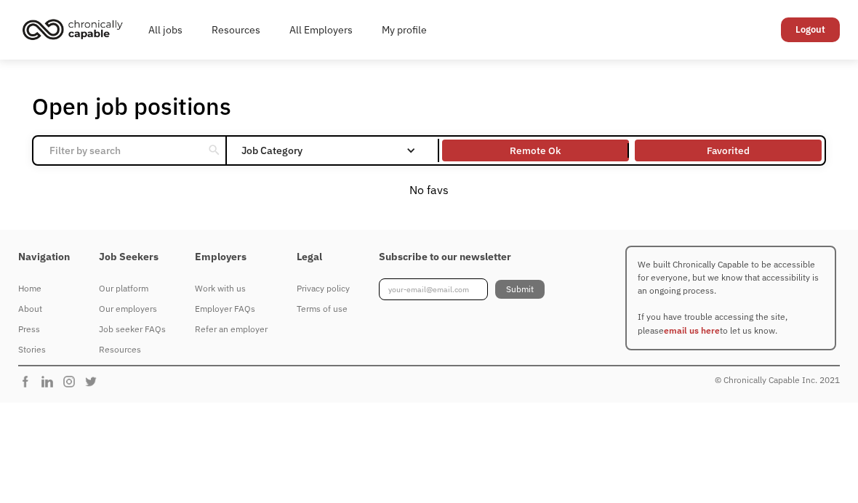
click at [550, 159] on div "Remote Ok" at bounding box center [535, 150] width 51 height 17
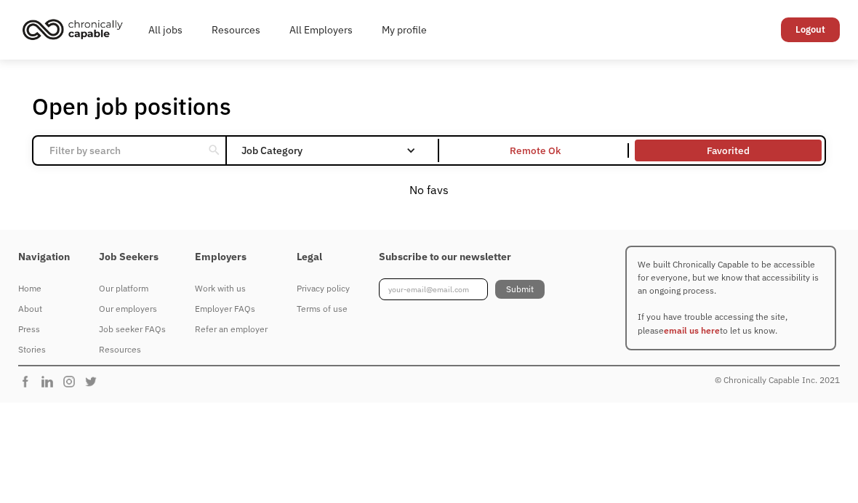
click at [702, 142] on link "Favorited" at bounding box center [728, 151] width 193 height 28
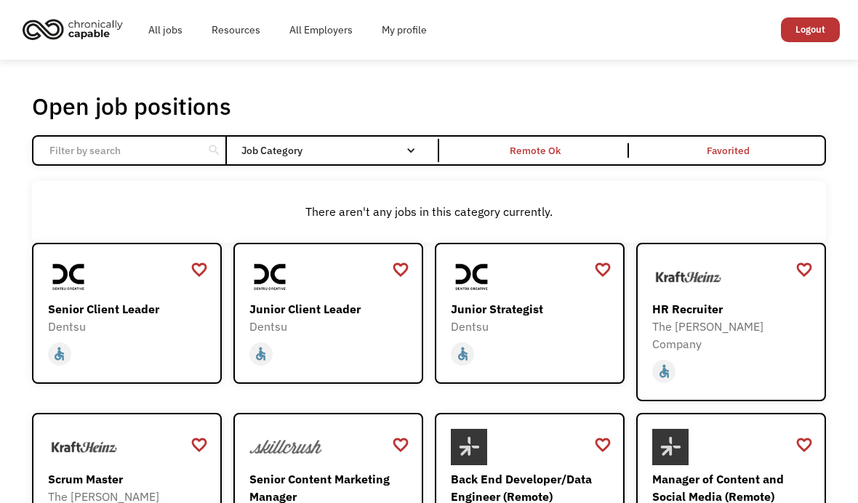
click at [84, 295] on img at bounding box center [69, 277] width 42 height 36
click at [777, 318] on div "HR Recruiter" at bounding box center [732, 308] width 161 height 17
click at [169, 28] on link "All jobs" at bounding box center [165, 30] width 63 height 47
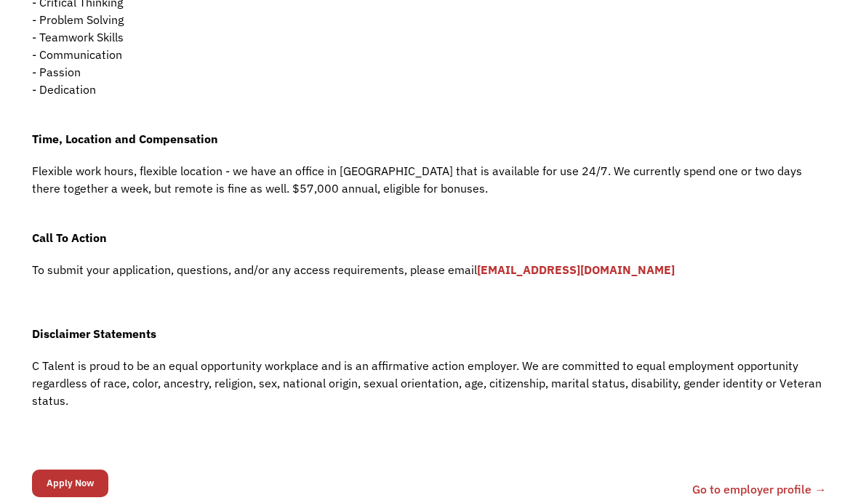
scroll to position [985, 0]
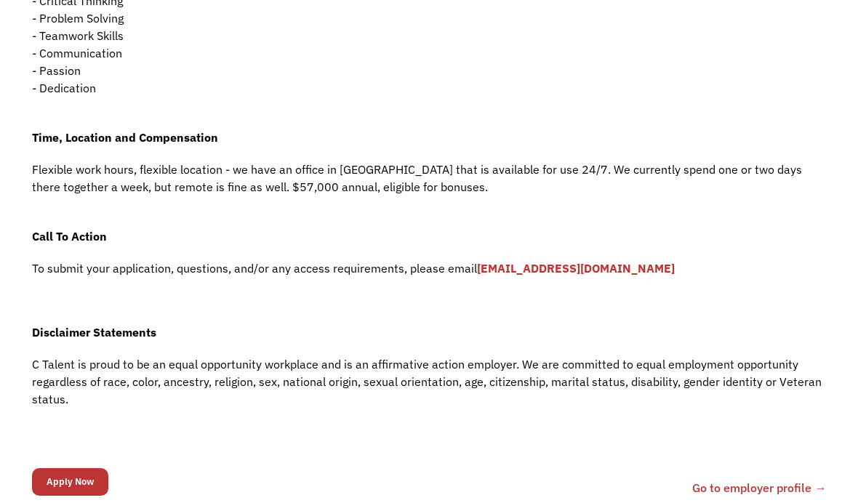
click at [760, 229] on p "Call To Action" at bounding box center [429, 227] width 795 height 35
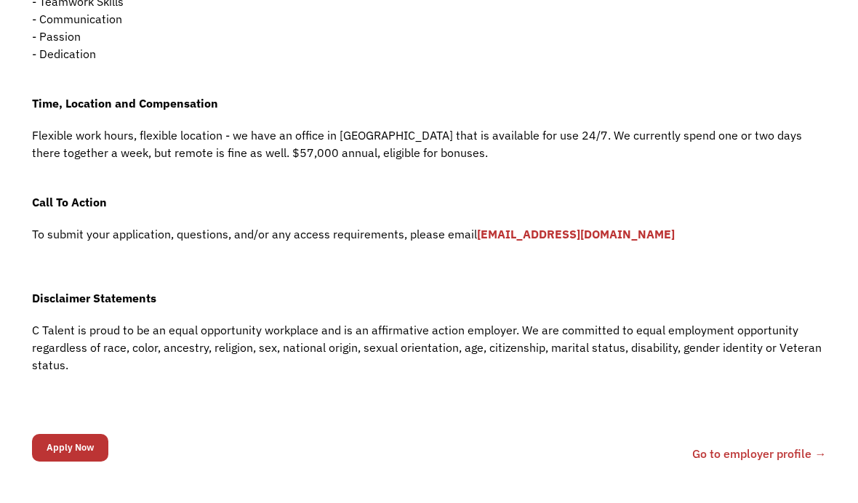
scroll to position [1020, 0]
click at [55, 461] on input "Apply Now" at bounding box center [70, 447] width 76 height 28
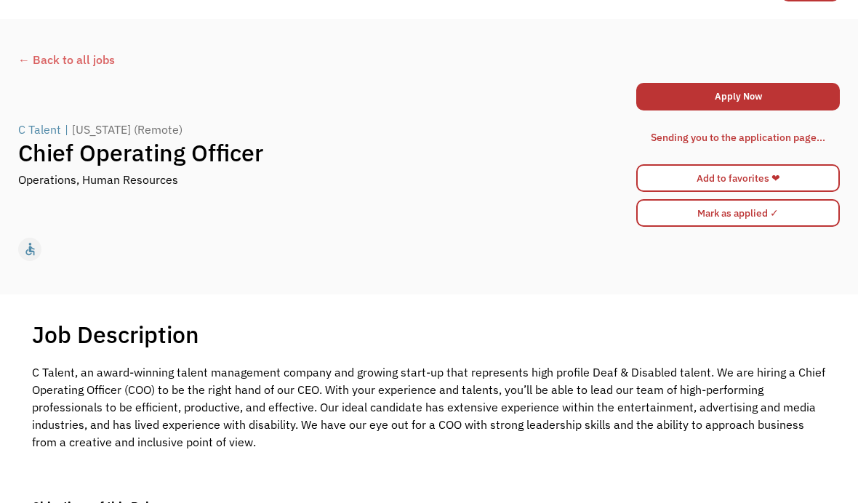
scroll to position [0, 0]
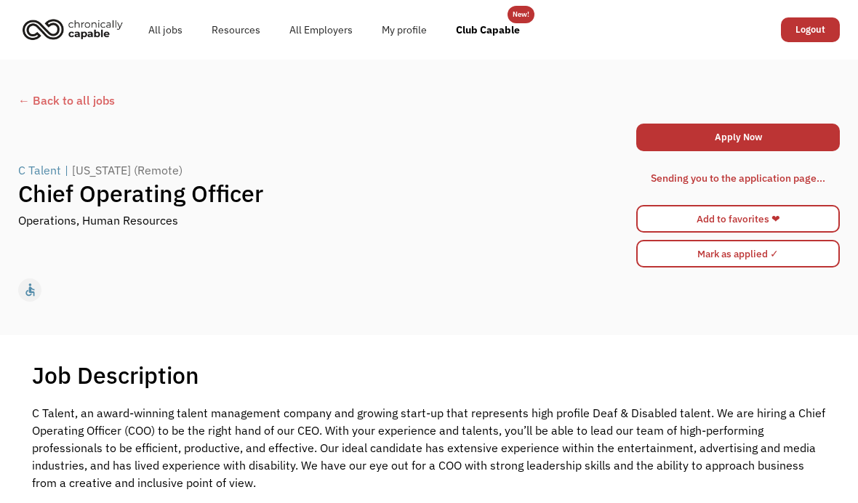
click at [793, 133] on link "Apply Now" at bounding box center [738, 138] width 204 height 28
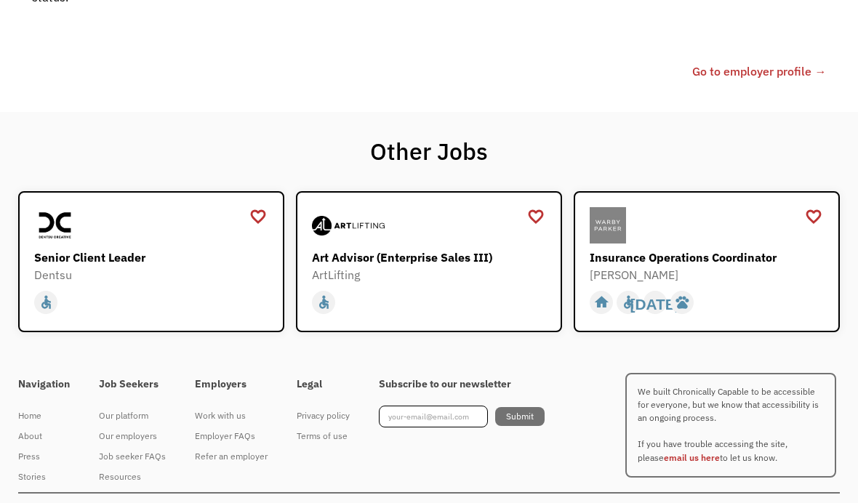
scroll to position [1431, 0]
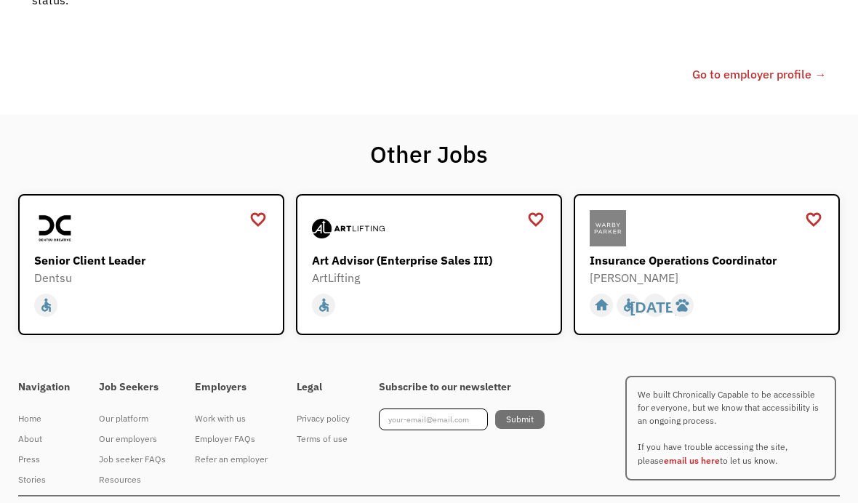
click at [449, 286] on div "ArtLifting" at bounding box center [431, 277] width 238 height 17
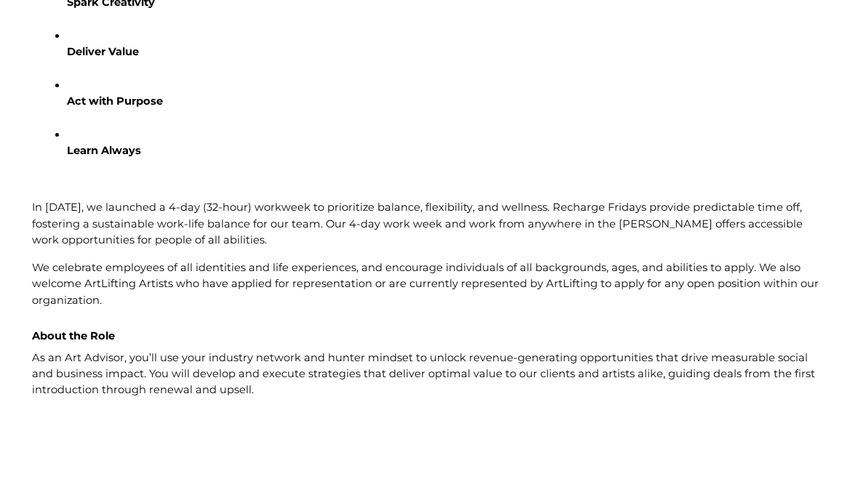
scroll to position [663, 0]
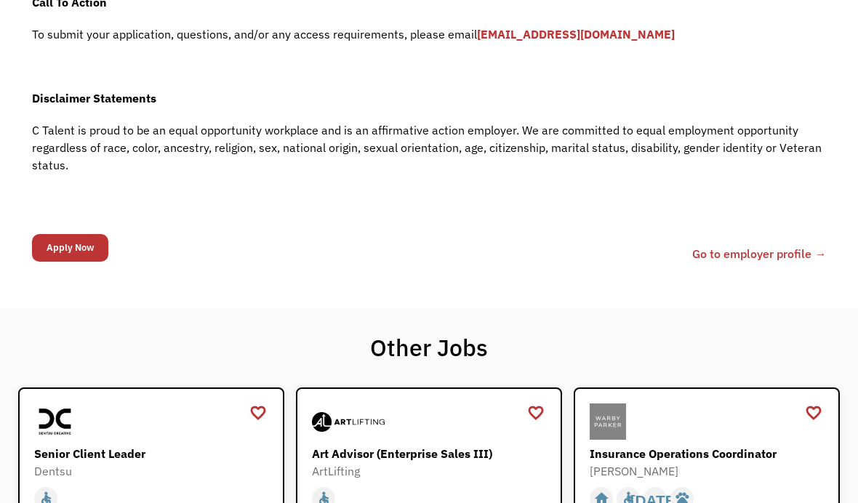
scroll to position [1217, 0]
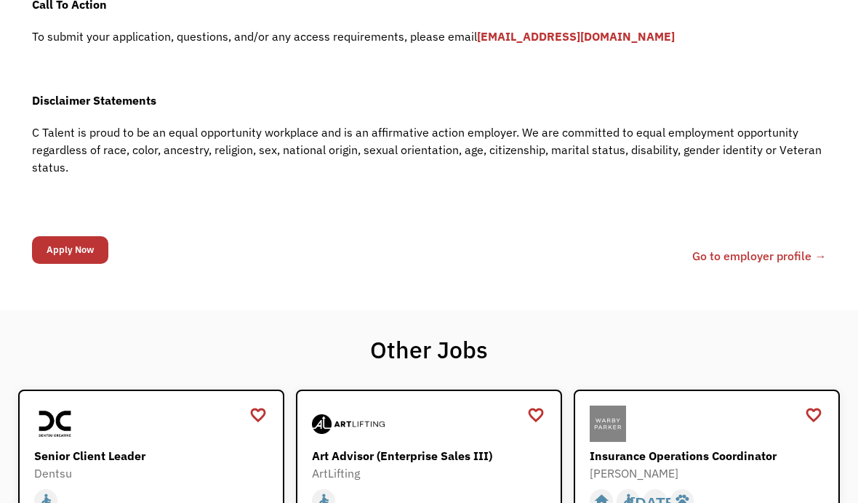
click at [67, 253] on input "Apply Now" at bounding box center [70, 250] width 76 height 28
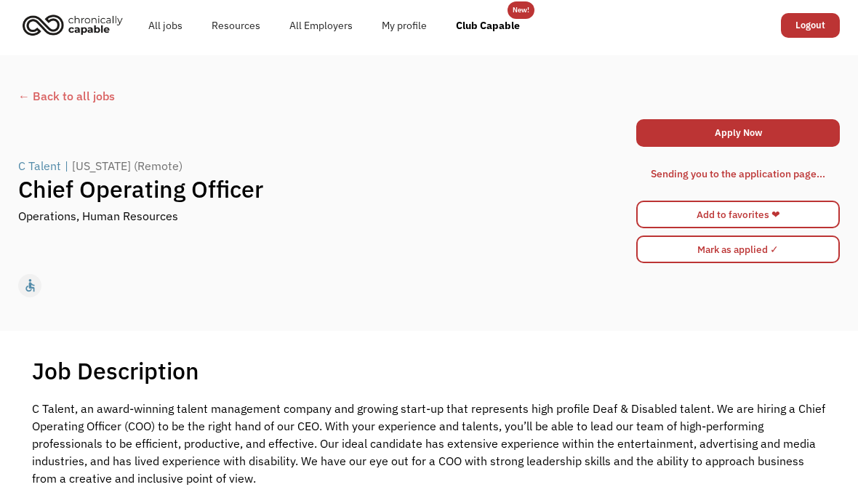
scroll to position [0, 0]
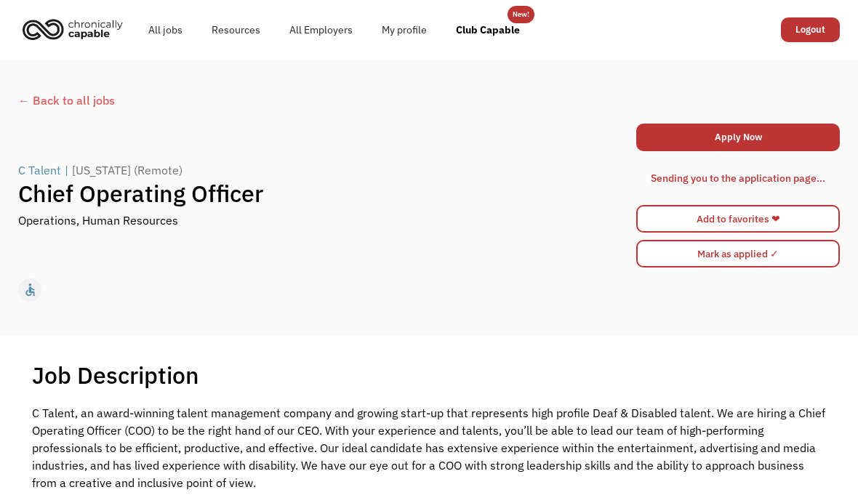
click at [801, 133] on link "Apply Now" at bounding box center [738, 138] width 204 height 28
click at [804, 224] on link "Add to favorites ❤" at bounding box center [738, 219] width 204 height 28
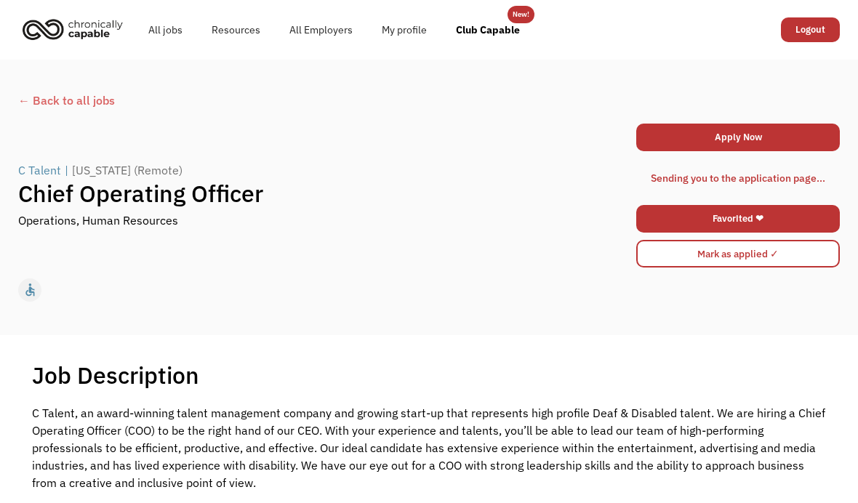
click at [489, 33] on link "Club Capable" at bounding box center [487, 30] width 93 height 47
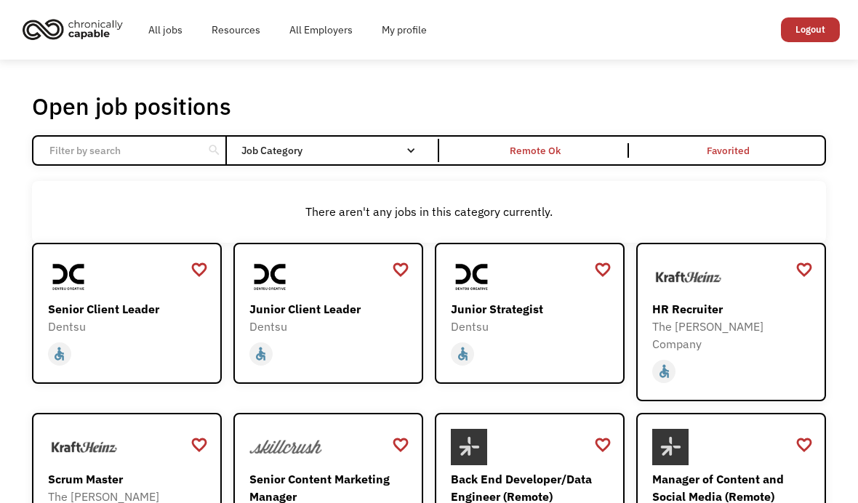
click at [416, 153] on div "Email Form" at bounding box center [411, 150] width 10 height 10
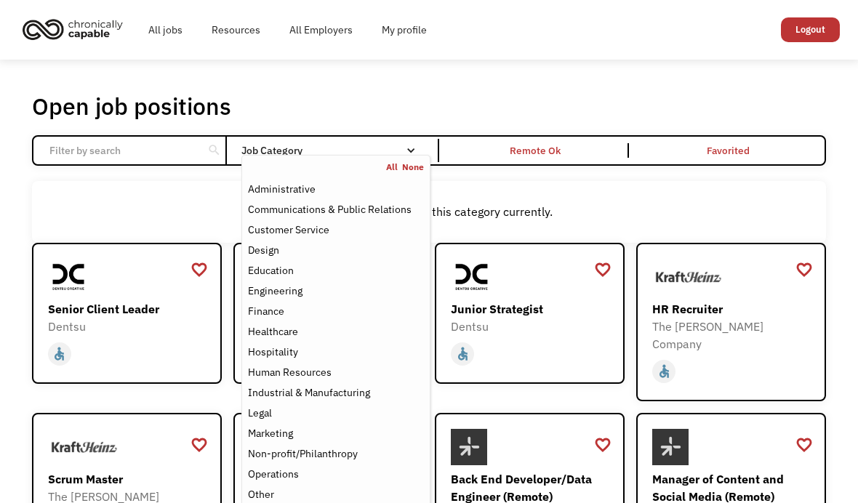
click at [317, 198] on div "Administrative" at bounding box center [336, 188] width 176 height 17
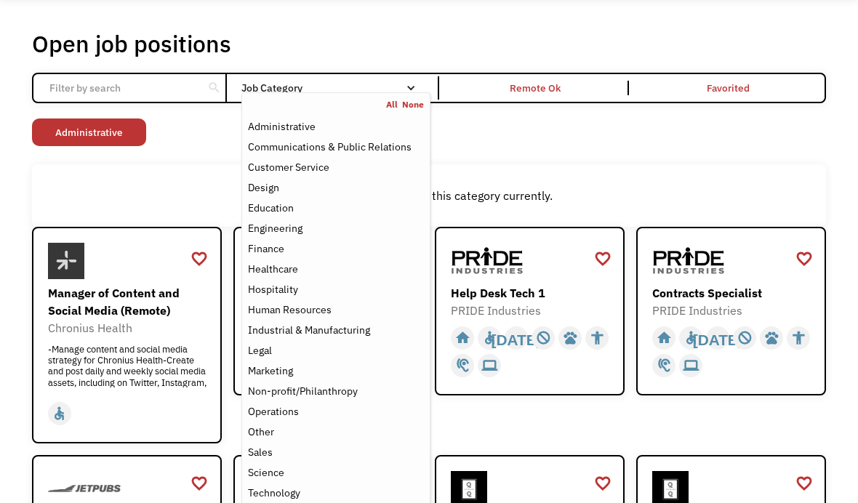
scroll to position [64, 0]
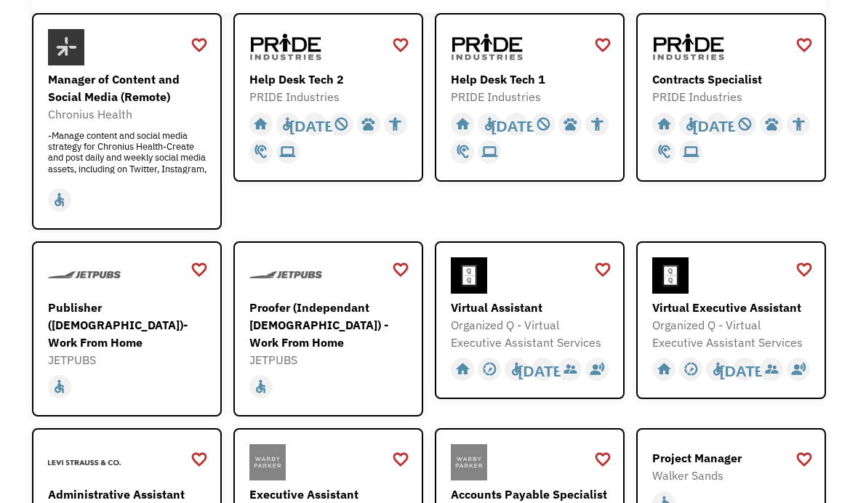
scroll to position [278, 0]
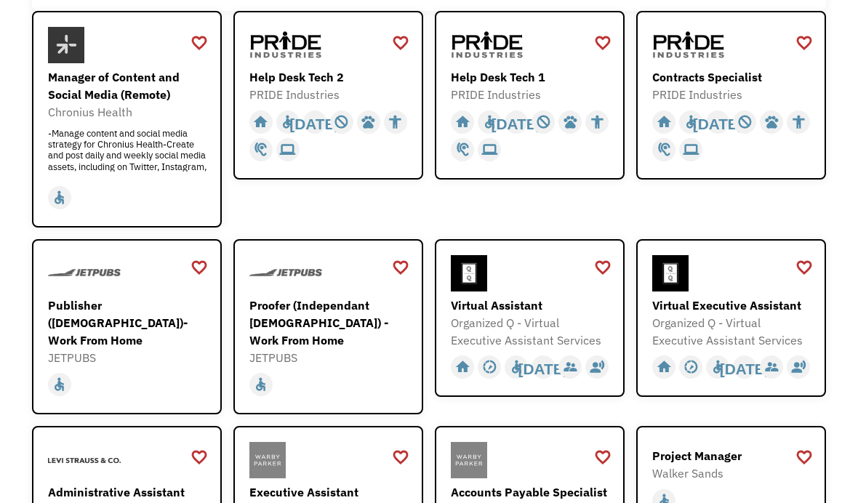
click at [72, 278] on img at bounding box center [84, 273] width 73 height 36
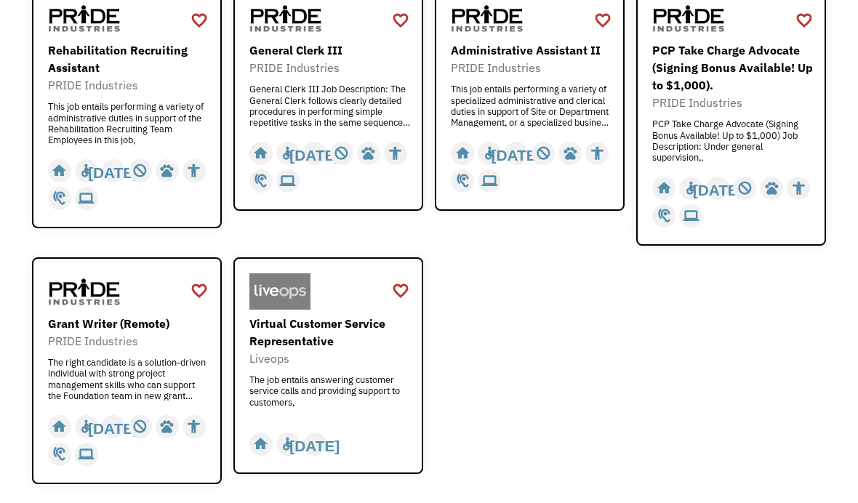
scroll to position [932, 0]
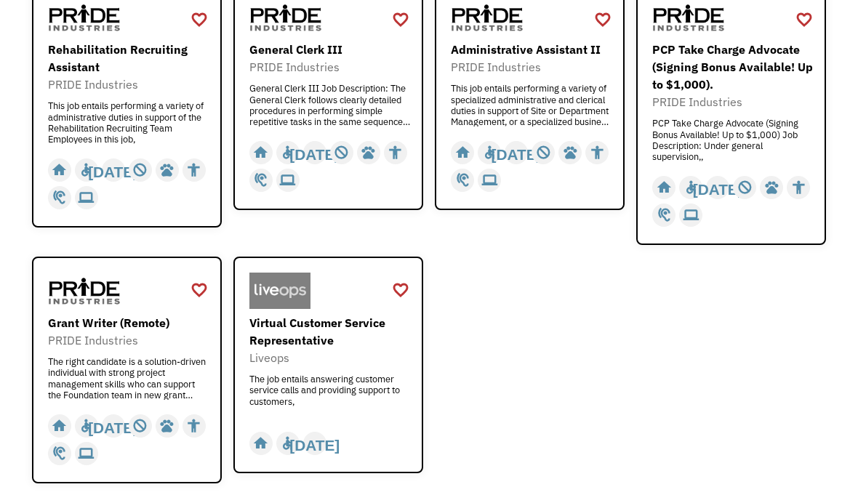
click at [759, 152] on div "PCP Take Charge Advocate (Signing Bonus Available! Up to $1,000) Job Descriptio…" at bounding box center [732, 140] width 161 height 44
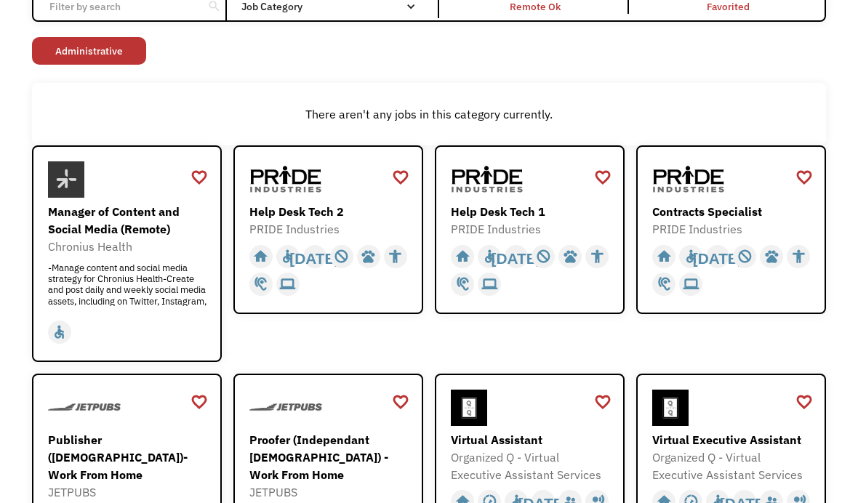
scroll to position [0, 0]
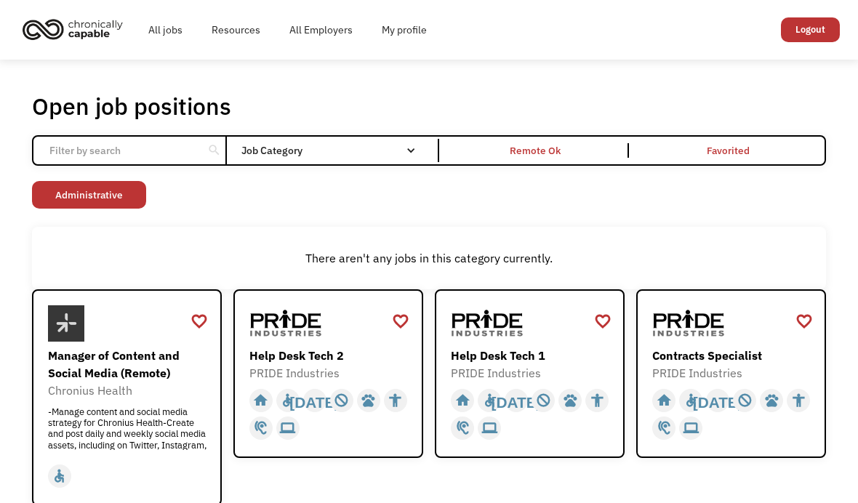
click at [366, 151] on div "Job Category" at bounding box center [335, 150] width 189 height 10
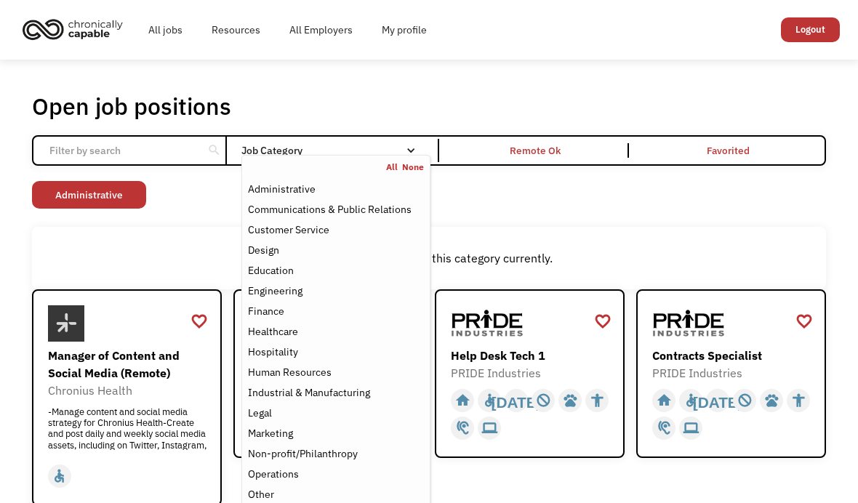
click at [279, 256] on div "Design" at bounding box center [263, 249] width 31 height 17
click at [152, 206] on link "Administrative" at bounding box center [170, 195] width 114 height 28
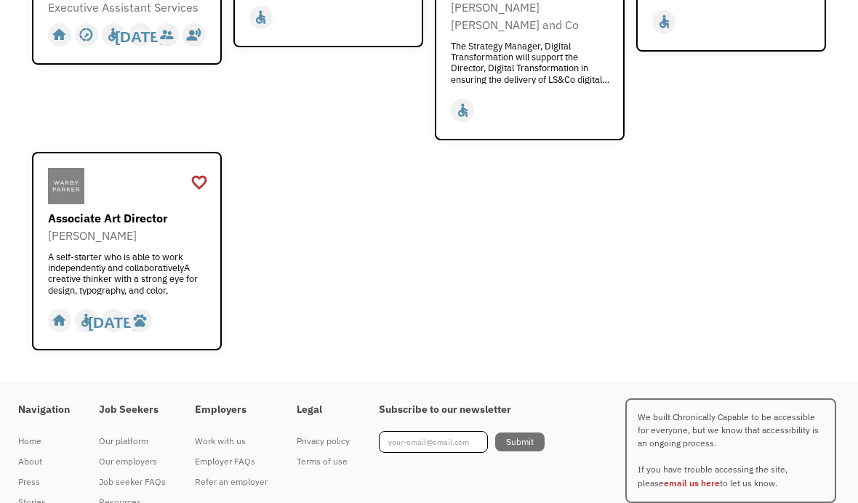
scroll to position [400, 0]
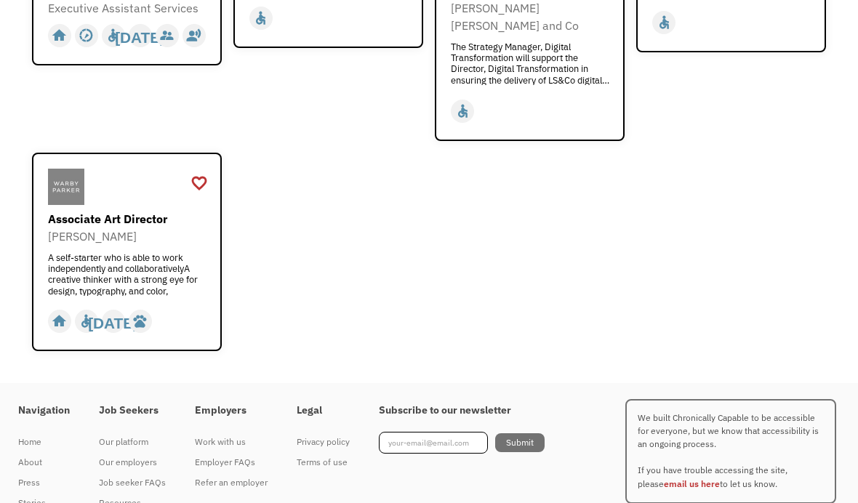
click at [105, 262] on div "A self-starter who is able to work independently and collaborativelyA creative …" at bounding box center [128, 274] width 161 height 44
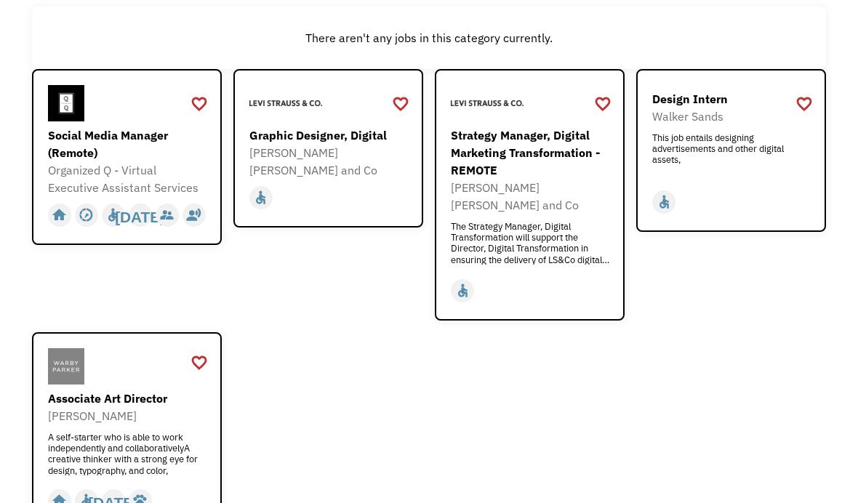
scroll to position [218, 0]
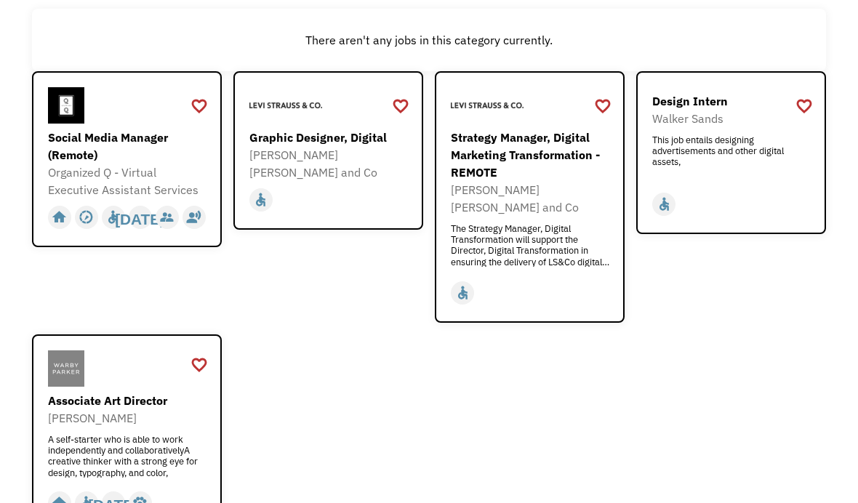
click at [782, 162] on div "This job entails designing advertisements and other digital assets," at bounding box center [732, 157] width 161 height 44
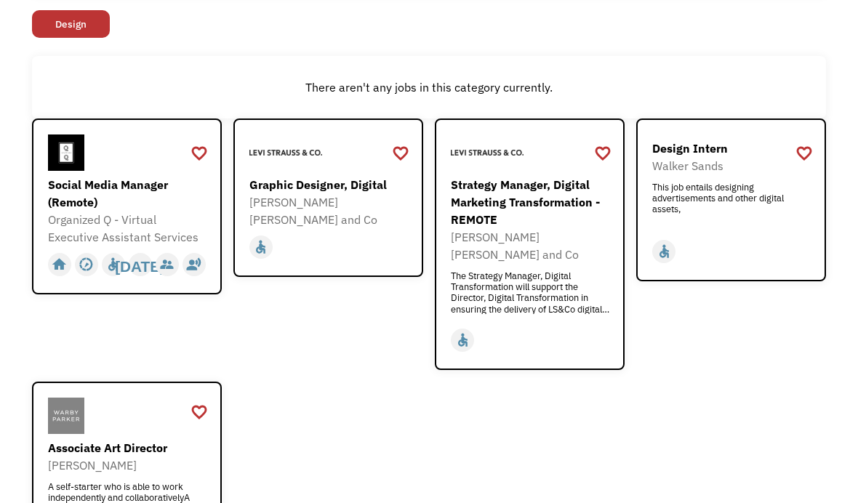
scroll to position [172, 0]
click at [255, 208] on div "[PERSON_NAME] [PERSON_NAME] and Co" at bounding box center [329, 210] width 161 height 35
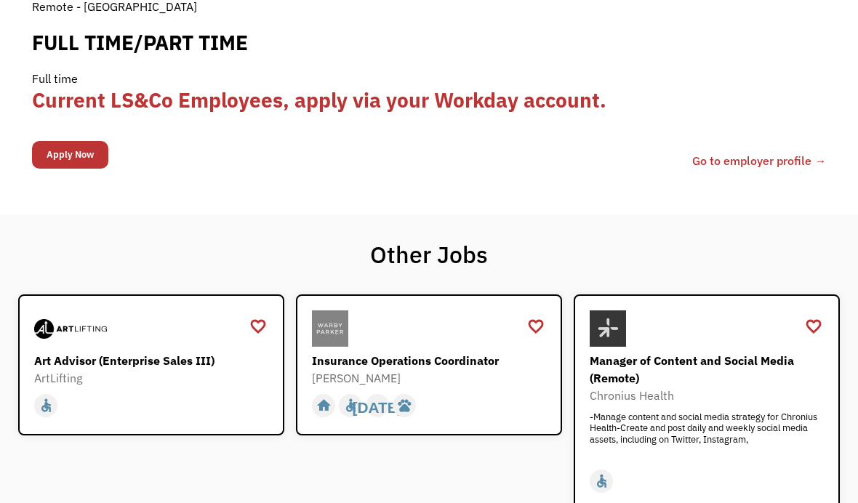
scroll to position [1445, 0]
click at [500, 353] on div "Insurance Operations Coordinator" at bounding box center [431, 359] width 238 height 17
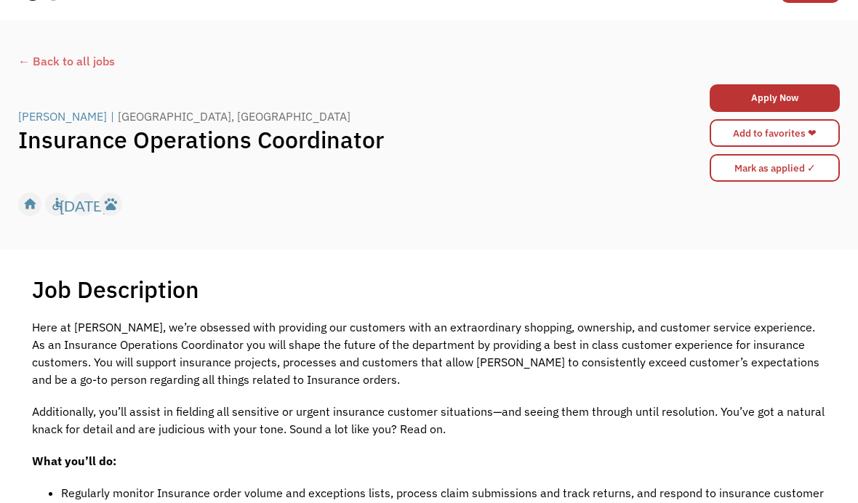
scroll to position [40, 0]
click at [108, 207] on div "pets" at bounding box center [110, 204] width 15 height 22
click at [783, 241] on div "← Back to all jobs Warby Parker | Nashville, TN Insurance Operations Coordinato…" at bounding box center [429, 134] width 858 height 229
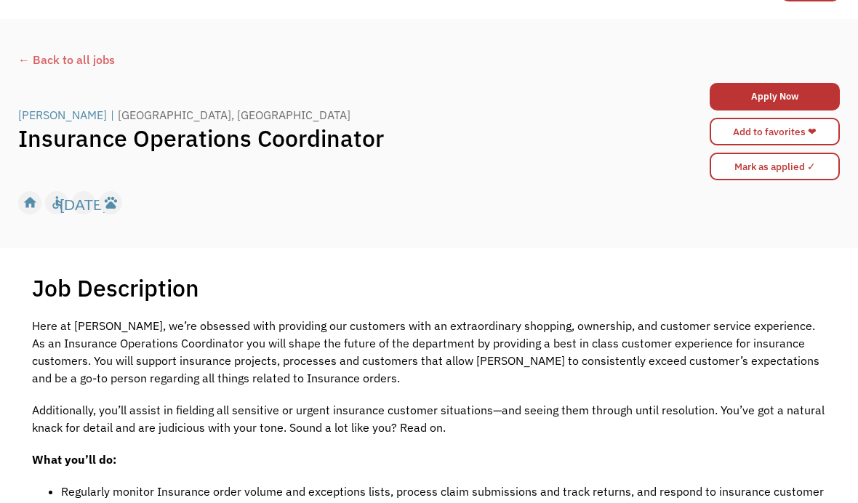
scroll to position [0, 0]
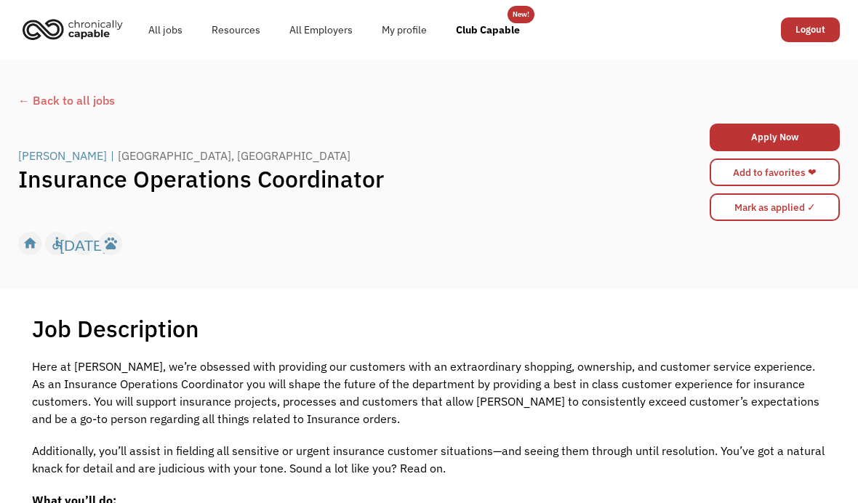
click at [162, 25] on link "All jobs" at bounding box center [165, 30] width 63 height 47
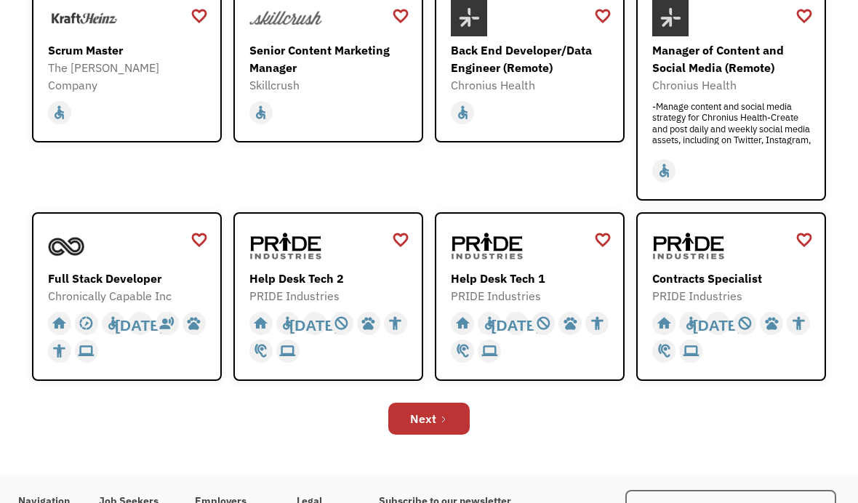
scroll to position [444, 0]
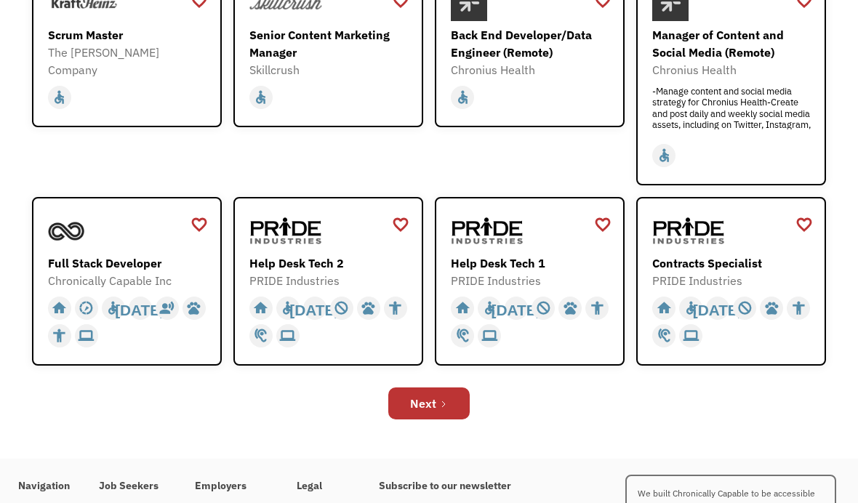
click at [374, 236] on div at bounding box center [329, 231] width 161 height 36
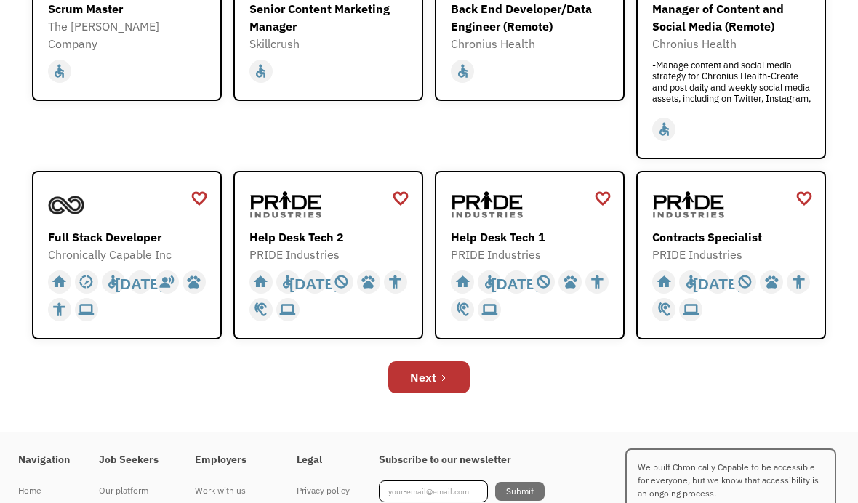
click at [452, 389] on link "Next" at bounding box center [428, 377] width 81 height 32
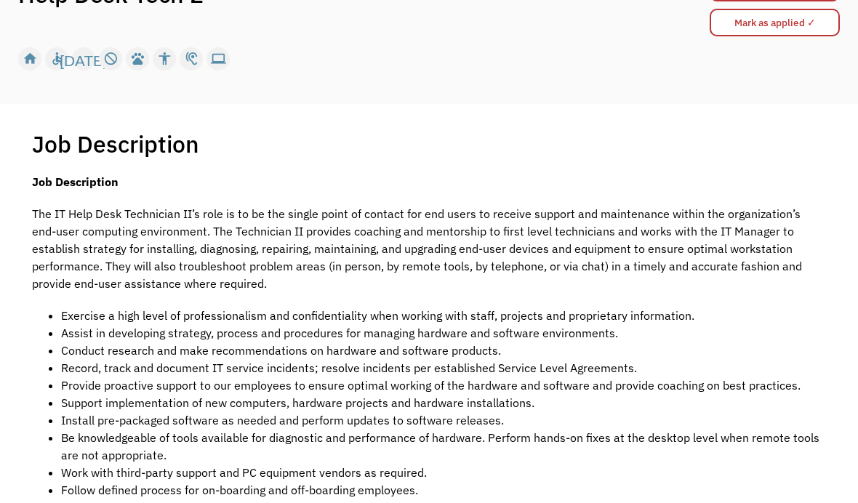
scroll to position [140, 0]
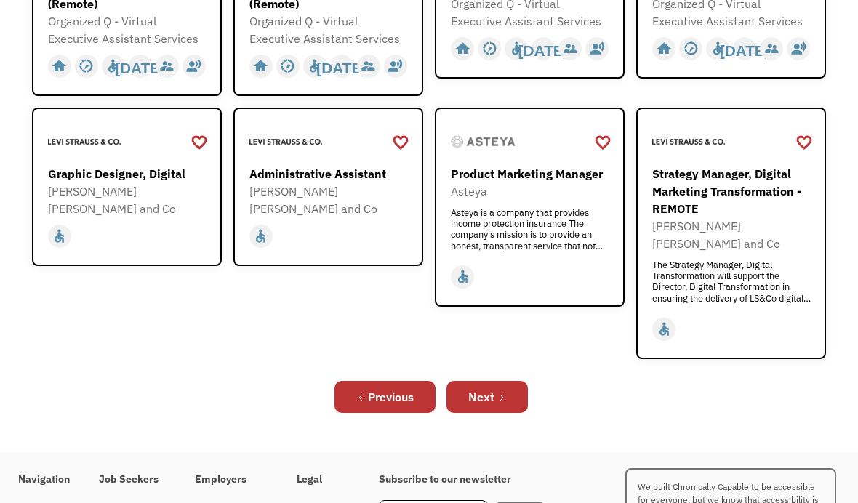
scroll to position [513, 0]
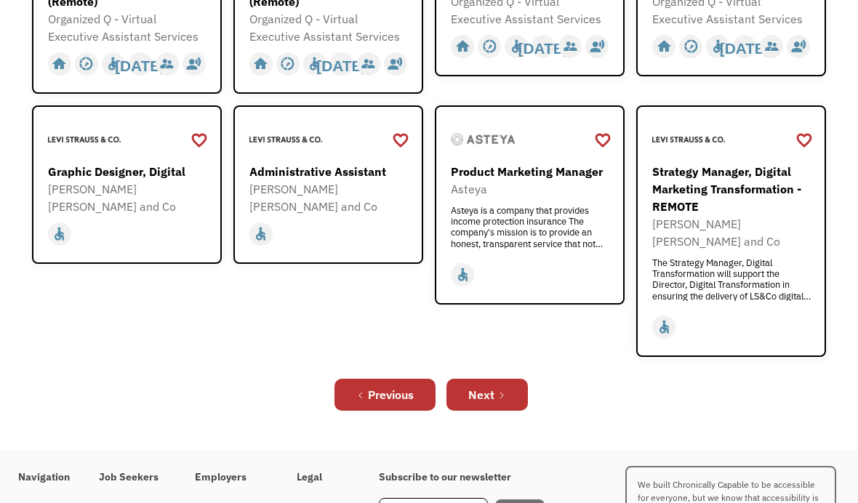
click at [499, 389] on link "Next" at bounding box center [486, 395] width 81 height 32
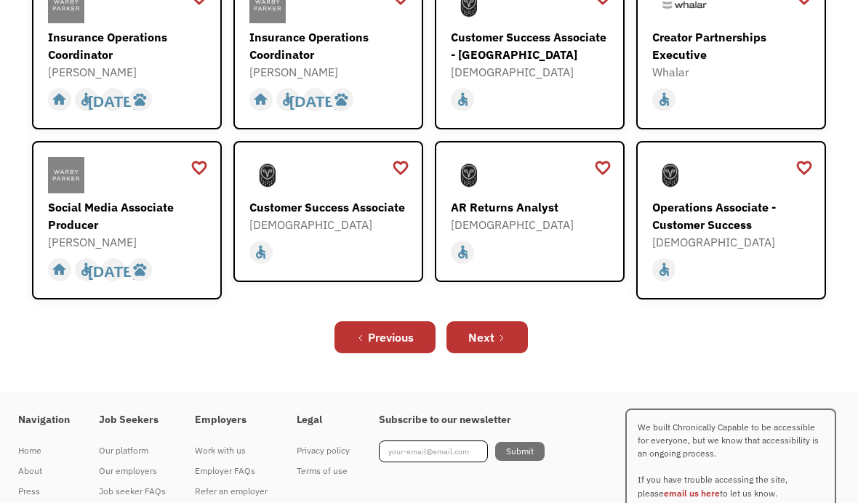
scroll to position [540, 0]
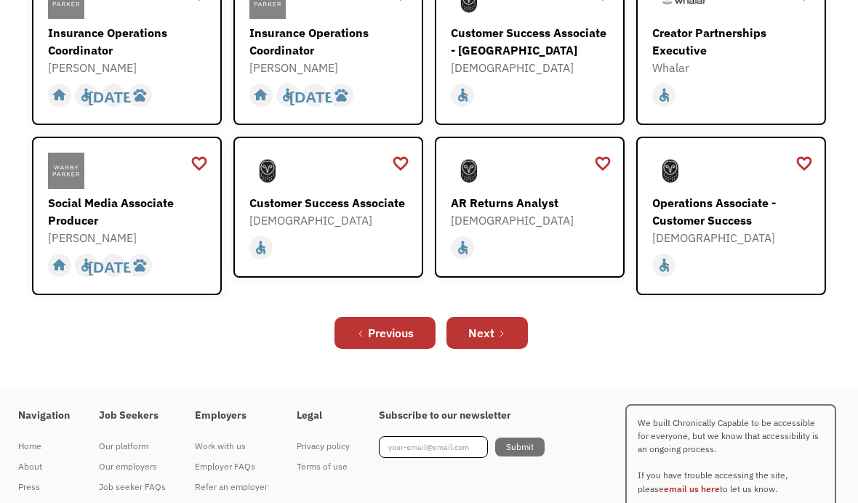
click at [498, 337] on link "Next" at bounding box center [486, 333] width 81 height 32
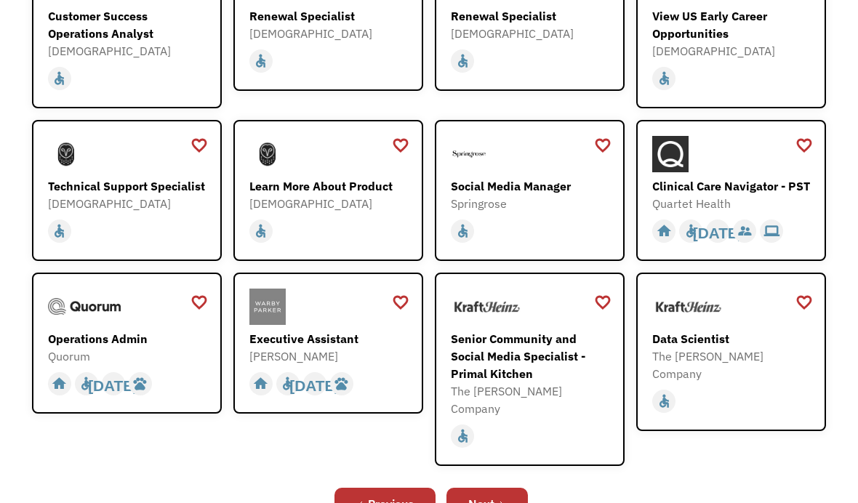
scroll to position [296, 0]
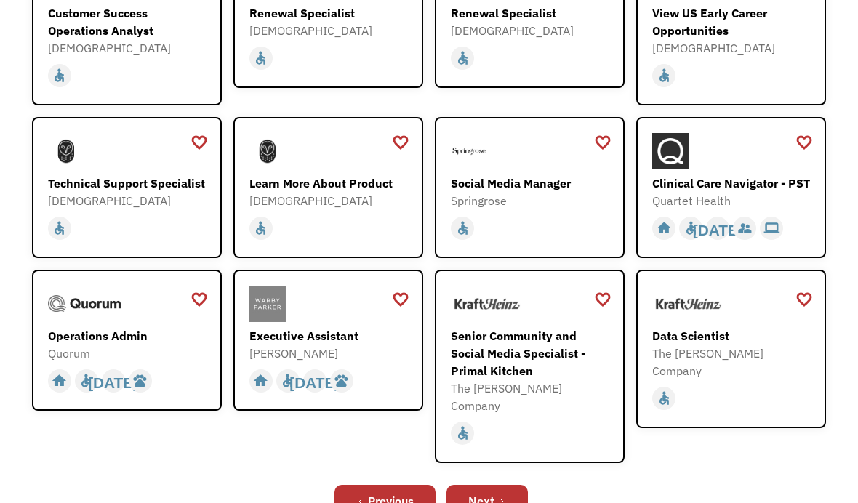
click at [478, 495] on div "Next" at bounding box center [481, 500] width 26 height 17
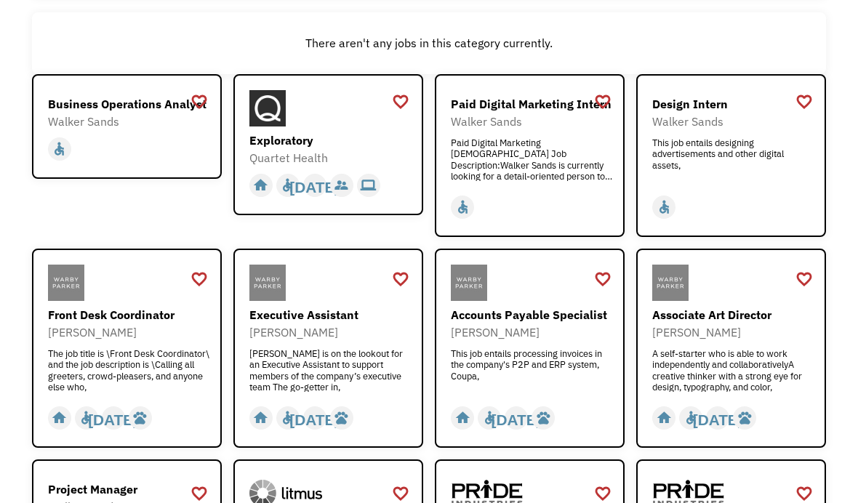
scroll to position [170, 0]
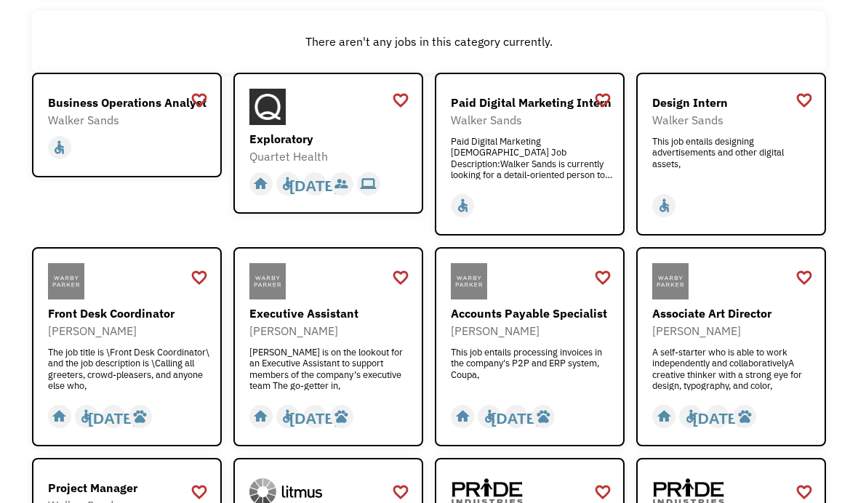
click at [760, 180] on div "This job entails designing advertisements and other digital assets," at bounding box center [732, 158] width 161 height 44
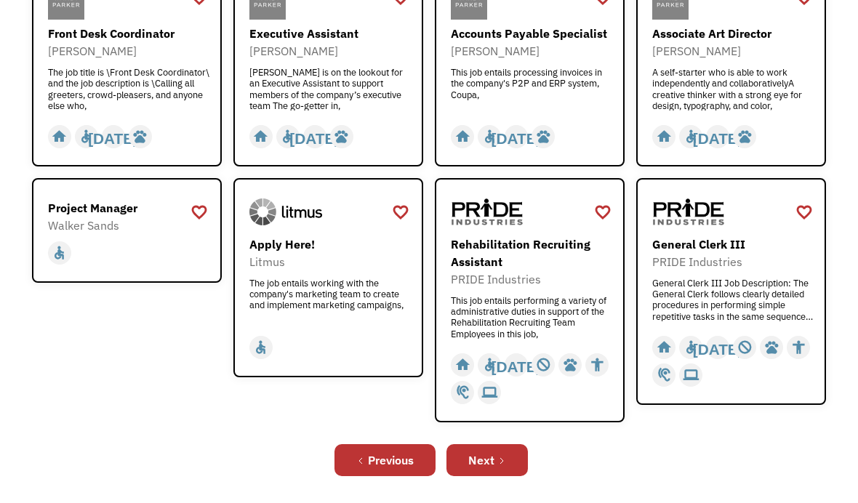
scroll to position [452, 0]
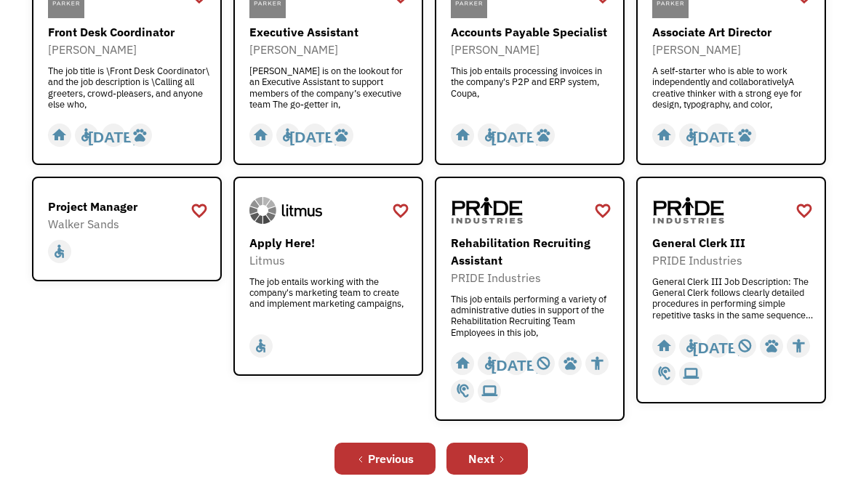
click at [497, 470] on link "Next" at bounding box center [486, 459] width 81 height 32
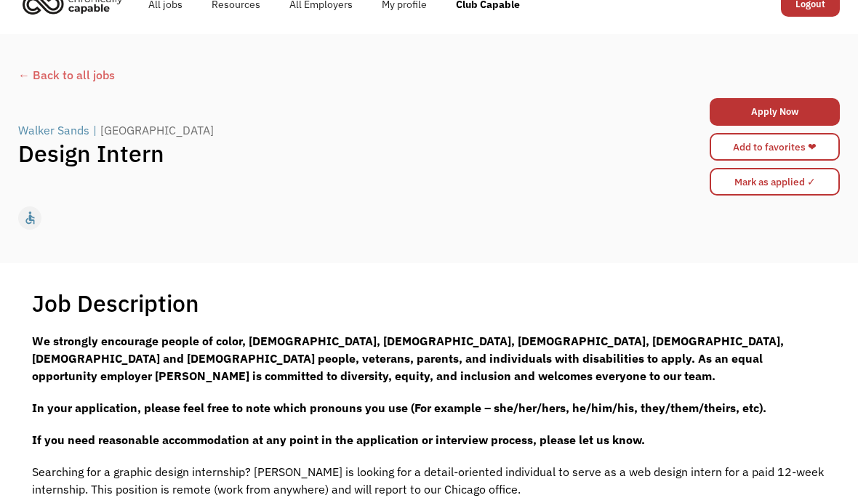
scroll to position [24, 0]
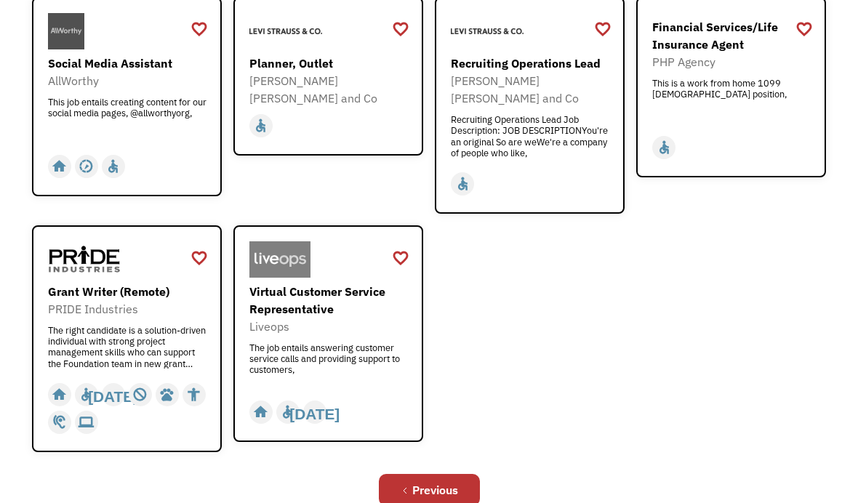
scroll to position [549, 0]
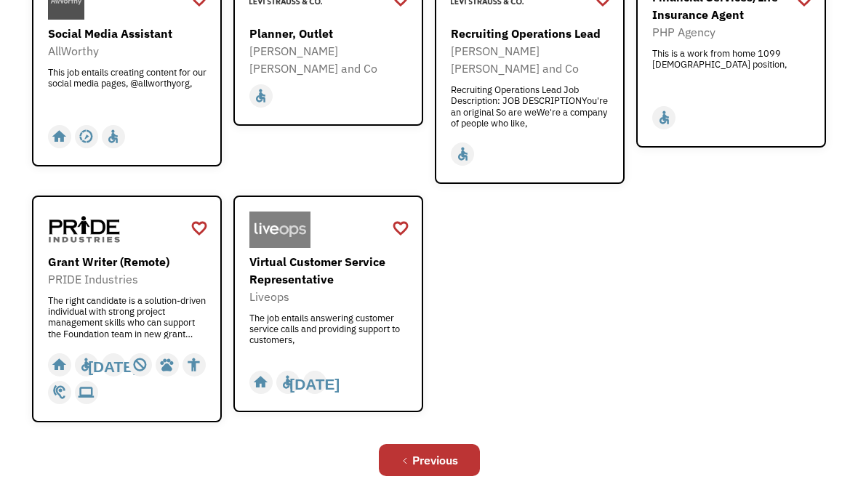
click at [390, 374] on div "home slow_motion_video accessible [DATE] not_interested supervisor_account reco…" at bounding box center [329, 383] width 161 height 28
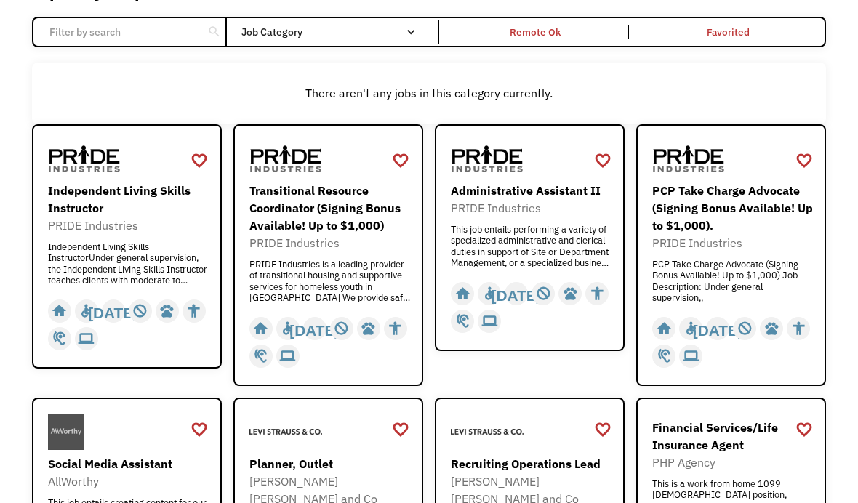
scroll to position [0, 0]
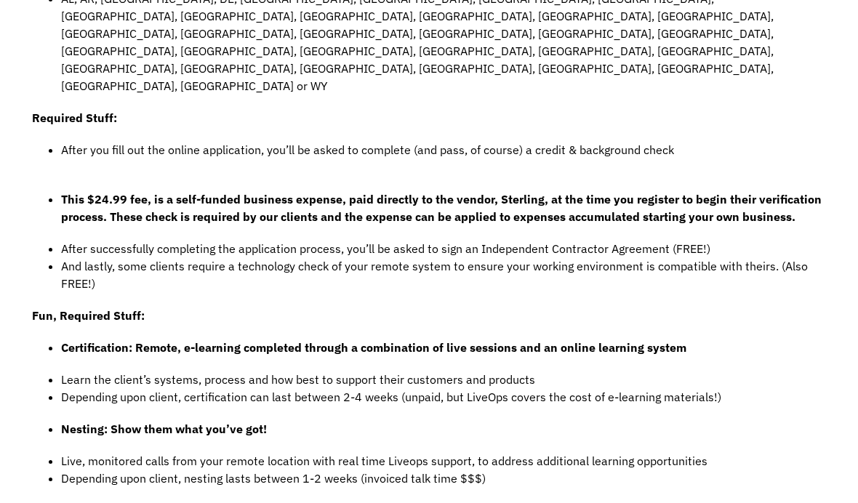
scroll to position [886, 0]
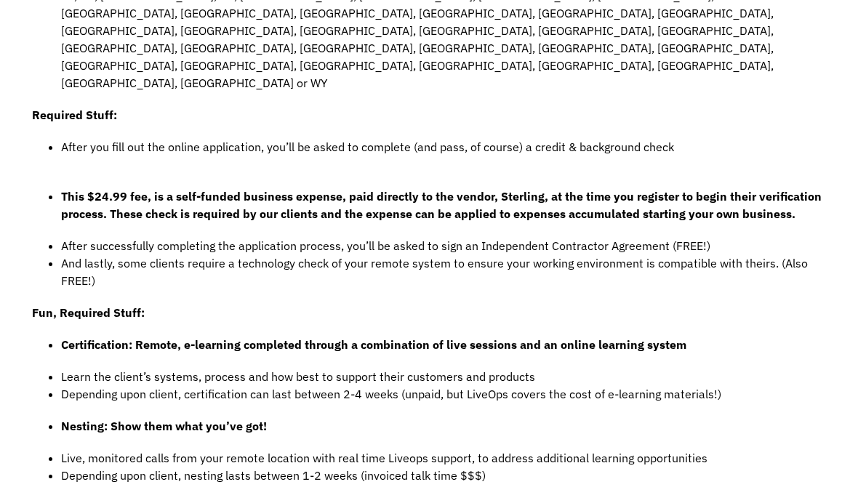
click at [9, 347] on div "Job Description Filter using keywords Search As an Independent Contractor, Call…" at bounding box center [429, 94] width 858 height 1382
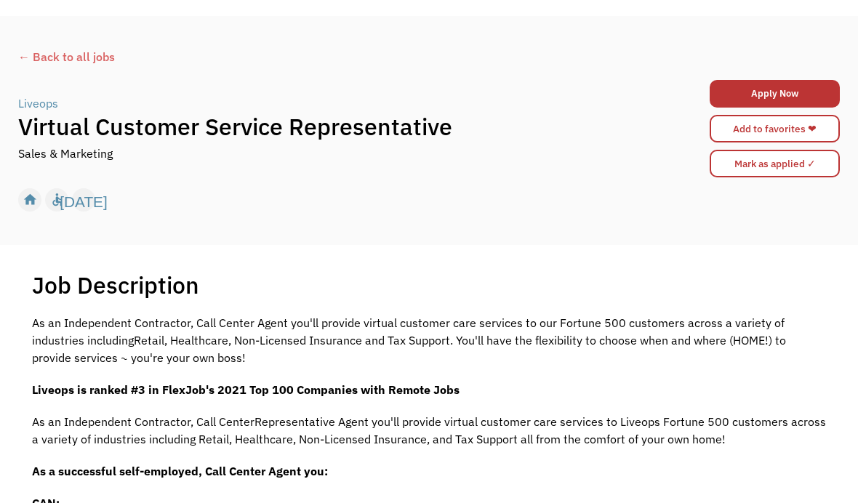
scroll to position [0, 0]
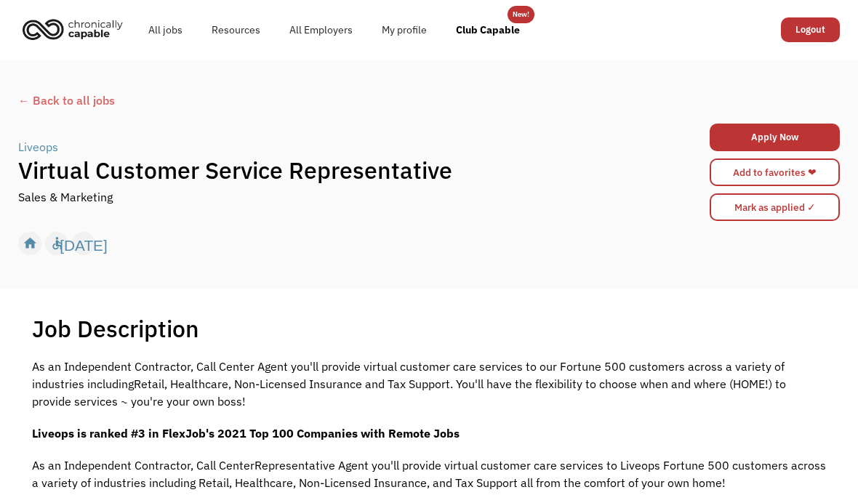
click at [54, 89] on div "← Back to all jobs Liveops | Virtual Customer Service Representative Sales & Ma…" at bounding box center [429, 174] width 851 height 179
click at [39, 104] on div "← Back to all jobs" at bounding box center [429, 100] width 822 height 17
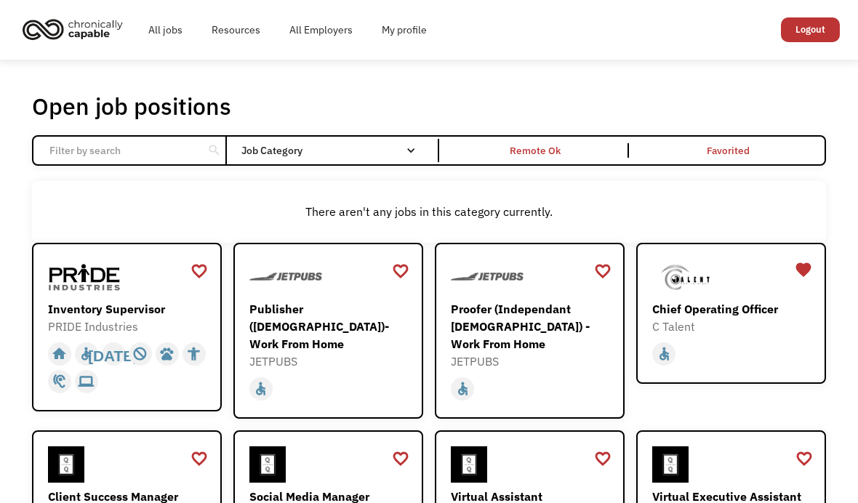
click at [362, 162] on div "Job Category" at bounding box center [335, 150] width 189 height 23
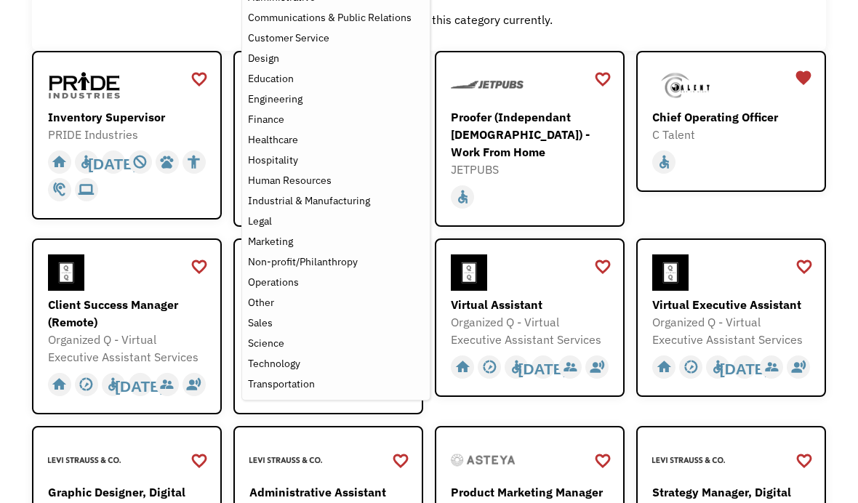
scroll to position [193, 0]
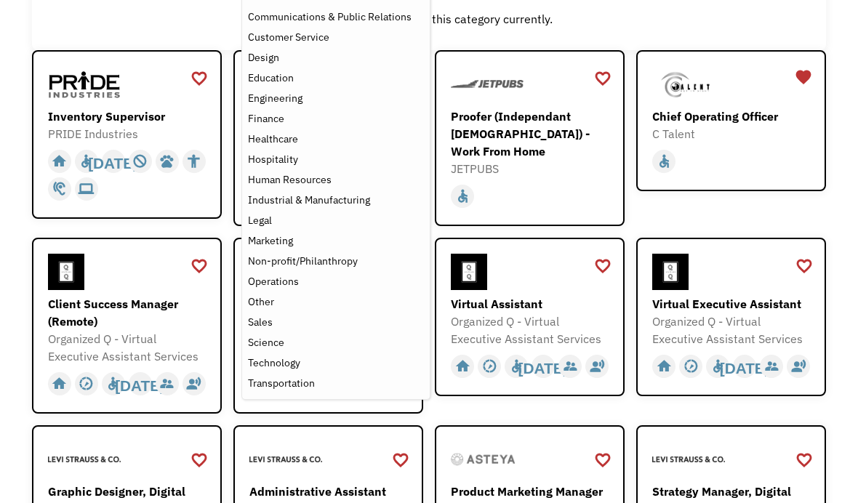
click at [286, 327] on div "Sales" at bounding box center [336, 321] width 176 height 17
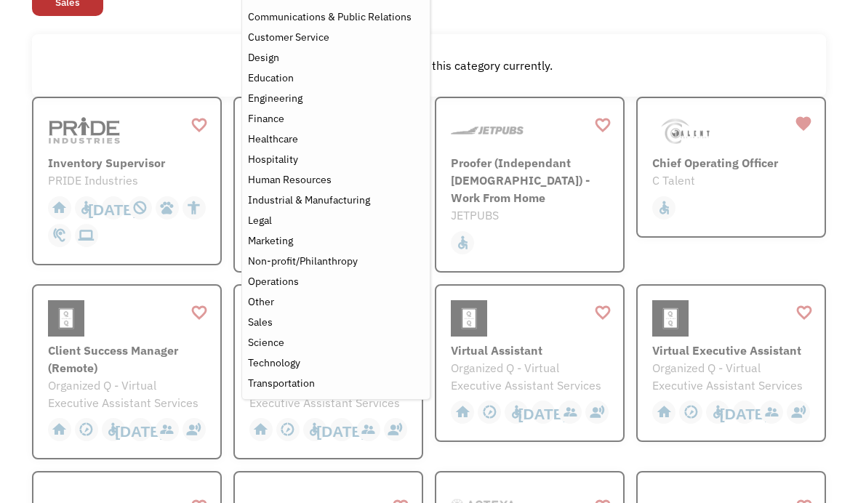
scroll to position [119, 0]
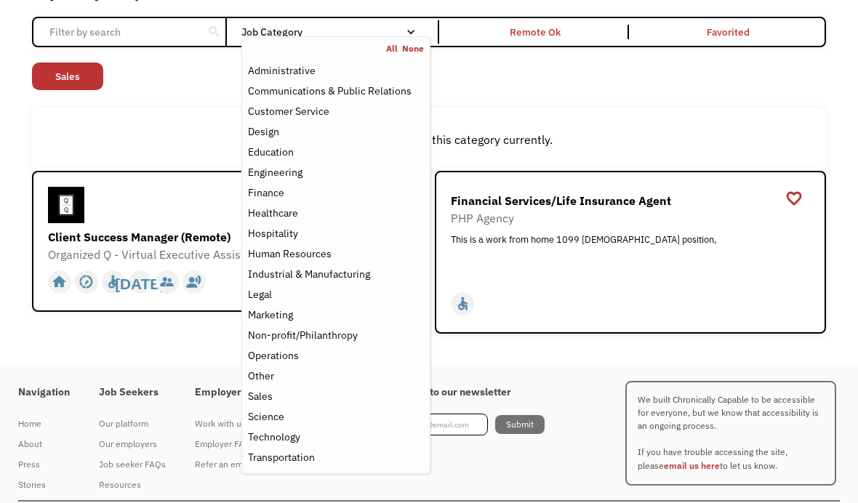
click at [753, 365] on div "Open job positions You have X liked items Search search Filter by category Admi…" at bounding box center [429, 153] width 858 height 424
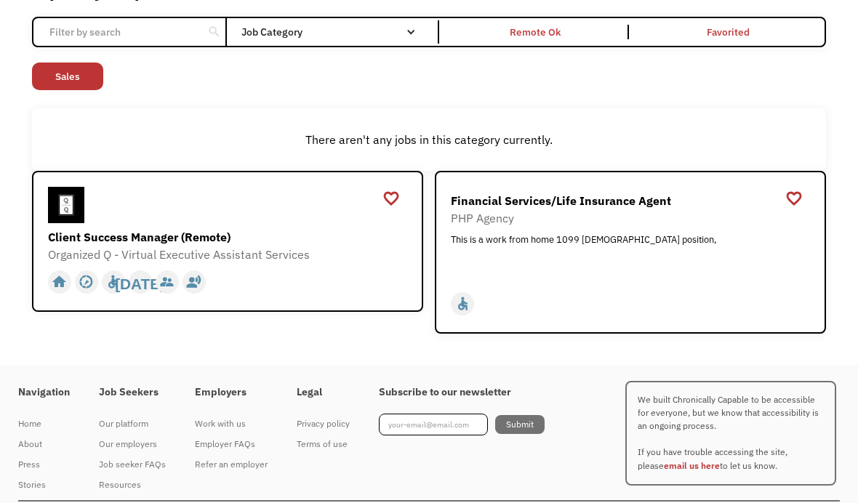
click at [98, 243] on div "Client Success Manager (Remote)" at bounding box center [229, 236] width 363 height 17
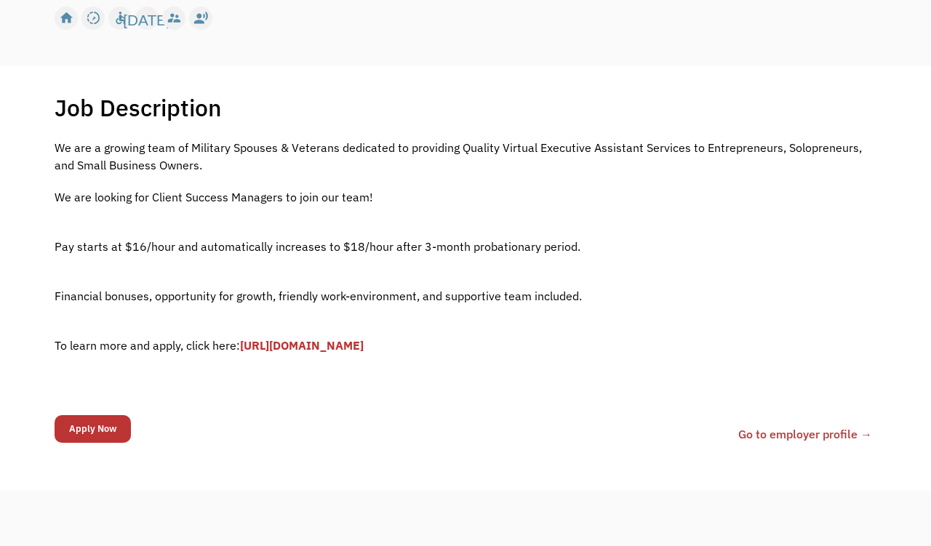
scroll to position [228, 0]
click at [364, 352] on link "[URL][DOMAIN_NAME]" at bounding box center [302, 344] width 124 height 15
